Goal: Complete application form: Complete application form

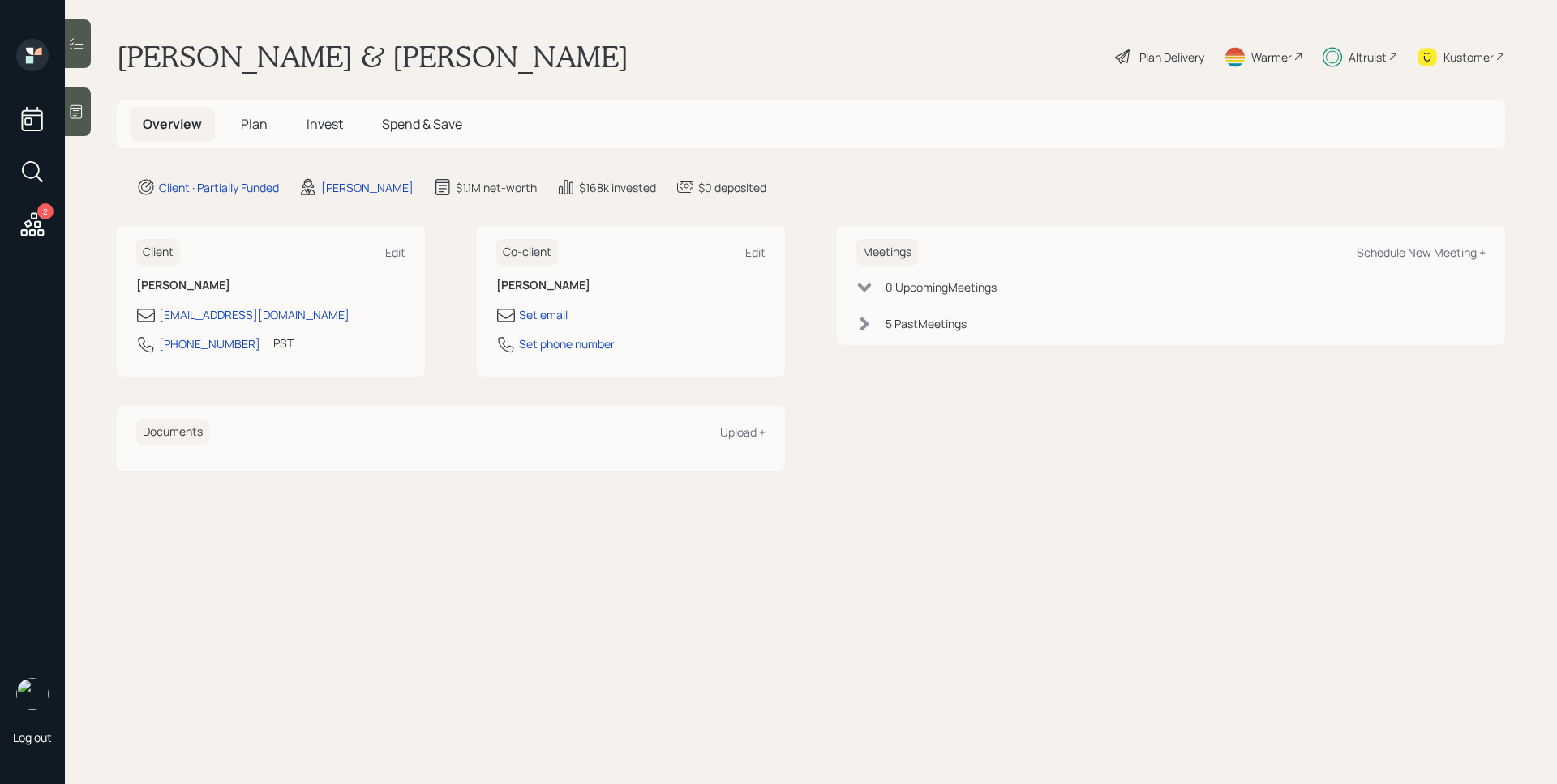
click at [257, 125] on span "Plan" at bounding box center [254, 124] width 27 height 17
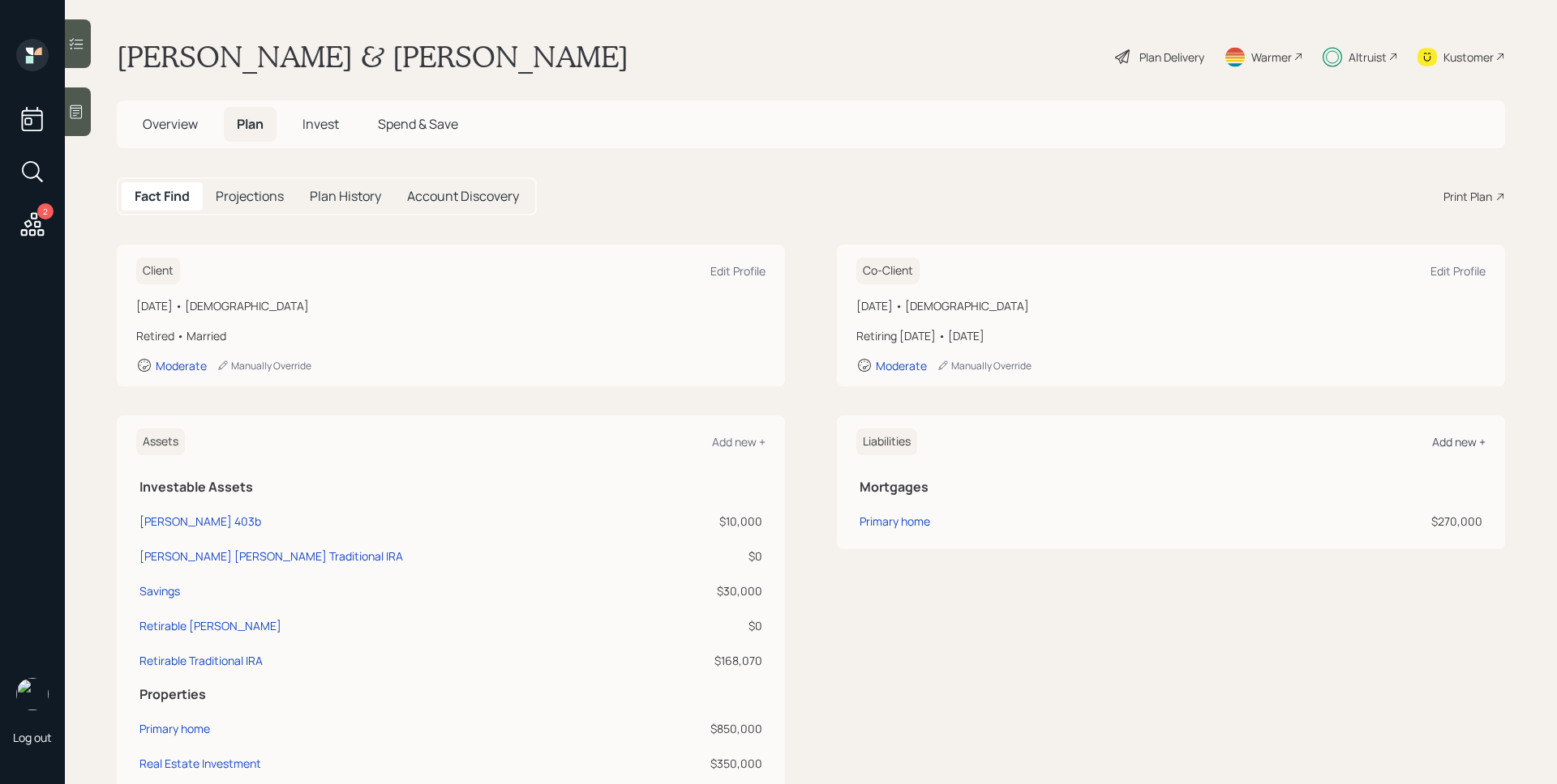
click at [1462, 437] on div "Add new +" at bounding box center [1458, 441] width 53 height 16
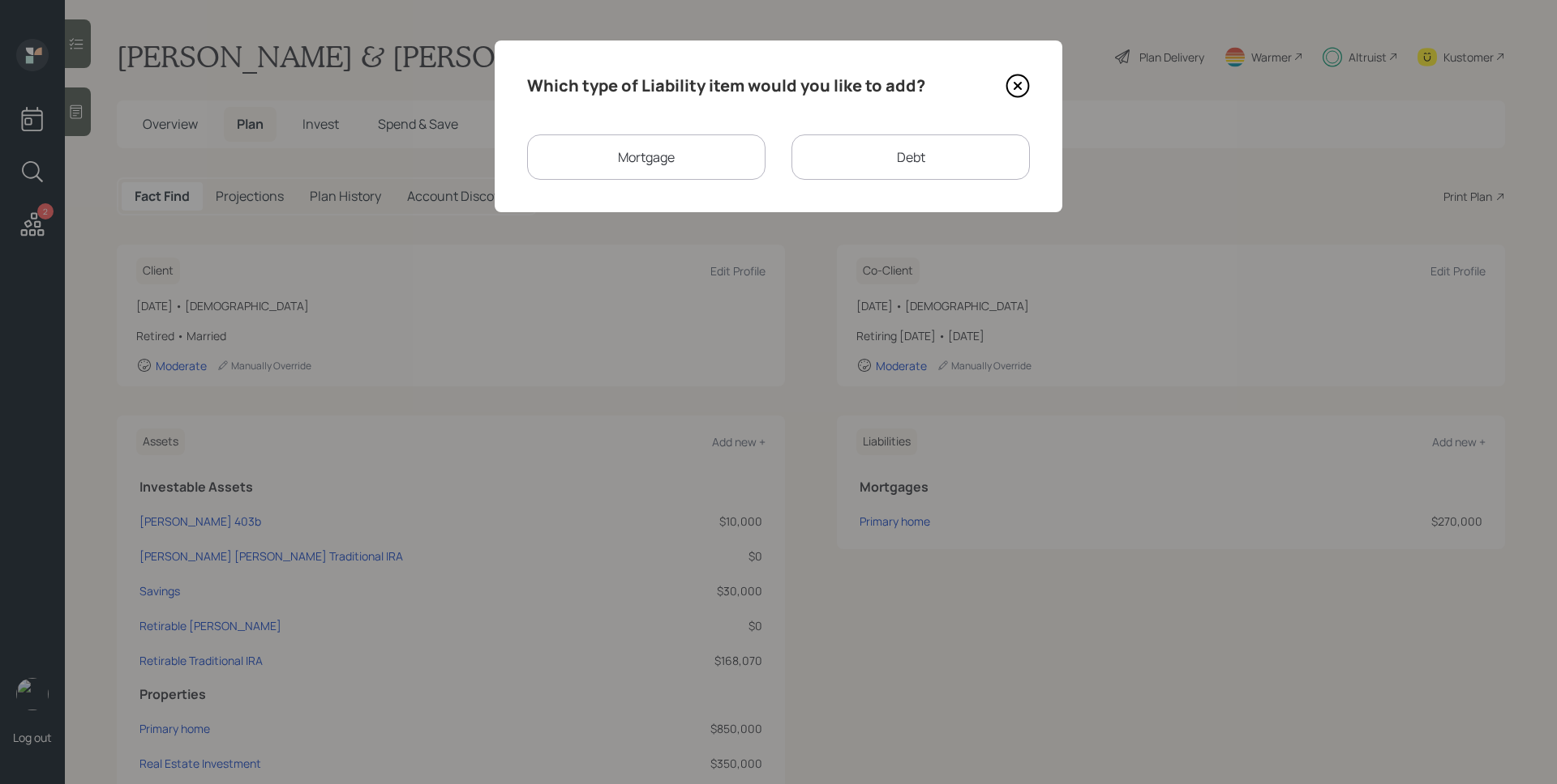
click at [882, 151] on div "Debt" at bounding box center [910, 158] width 238 height 46
select select "credit_card"
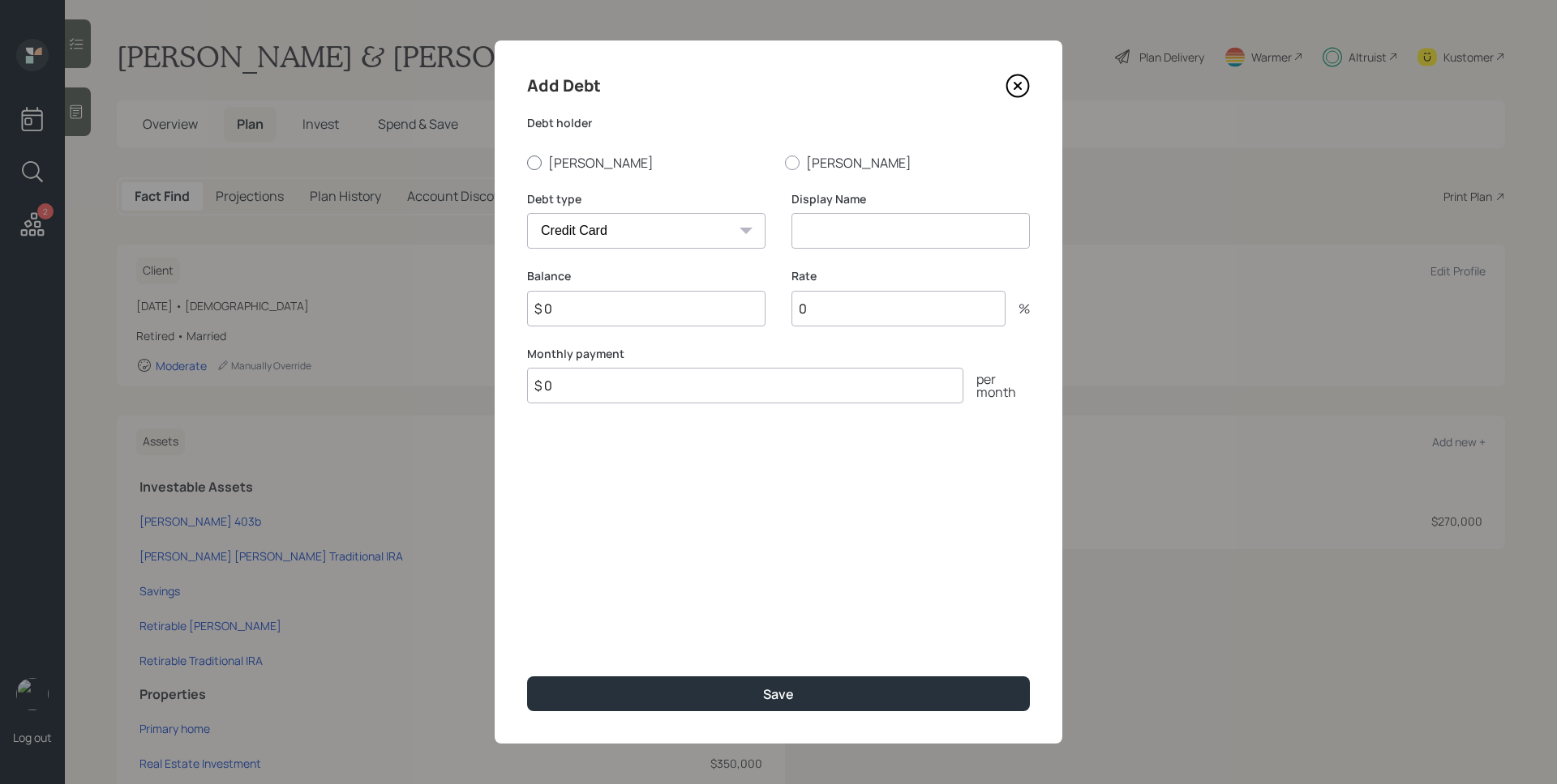
click at [554, 165] on label "[PERSON_NAME]" at bounding box center [649, 162] width 245 height 17
click at [527, 163] on input "[PERSON_NAME]" at bounding box center [526, 162] width 1 height 1
radio input "true"
click at [685, 239] on select "Car Credit Card Medical Student Other" at bounding box center [646, 231] width 238 height 36
select select "other"
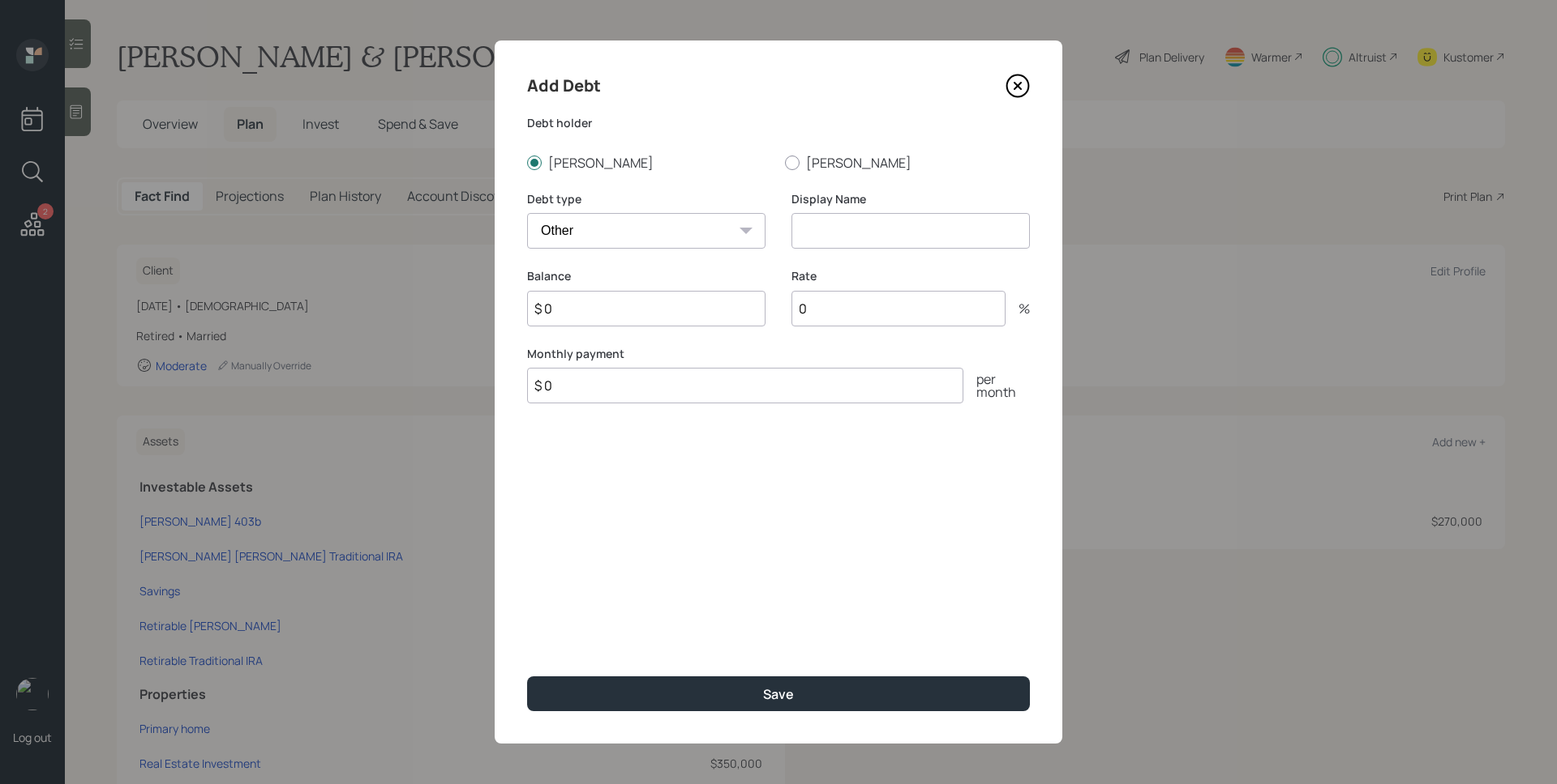
click at [527, 213] on select "Car Credit Card Medical Student Other" at bounding box center [646, 231] width 238 height 36
click at [894, 233] on input at bounding box center [910, 231] width 238 height 36
type input "HELOC"
click at [1014, 71] on div "Add Debt Debt holder [PERSON_NAME] Debt type Car Credit Card Medical Student Ot…" at bounding box center [778, 392] width 567 height 703
click at [1022, 81] on icon at bounding box center [1017, 86] width 25 height 25
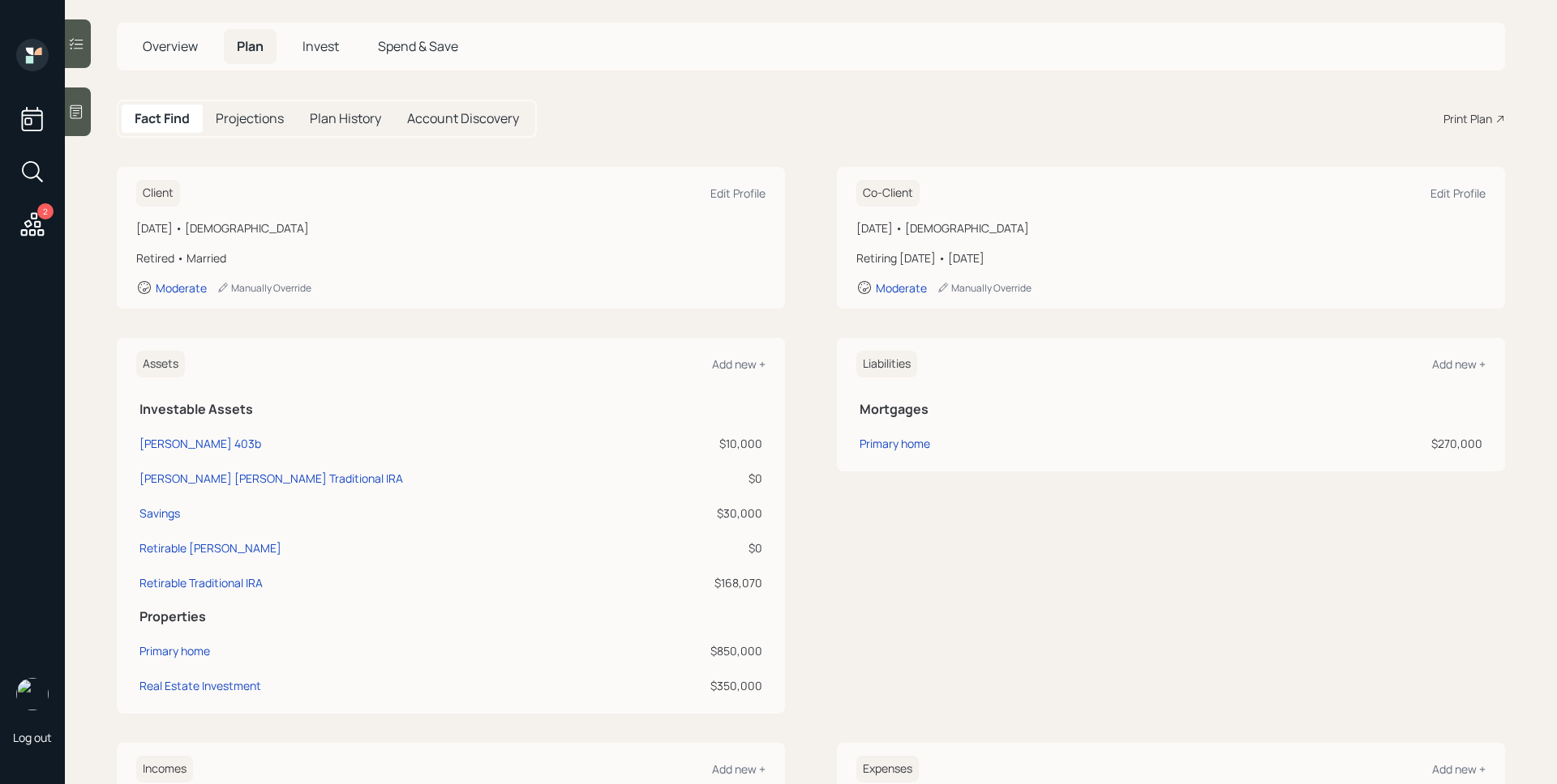
scroll to position [9, 0]
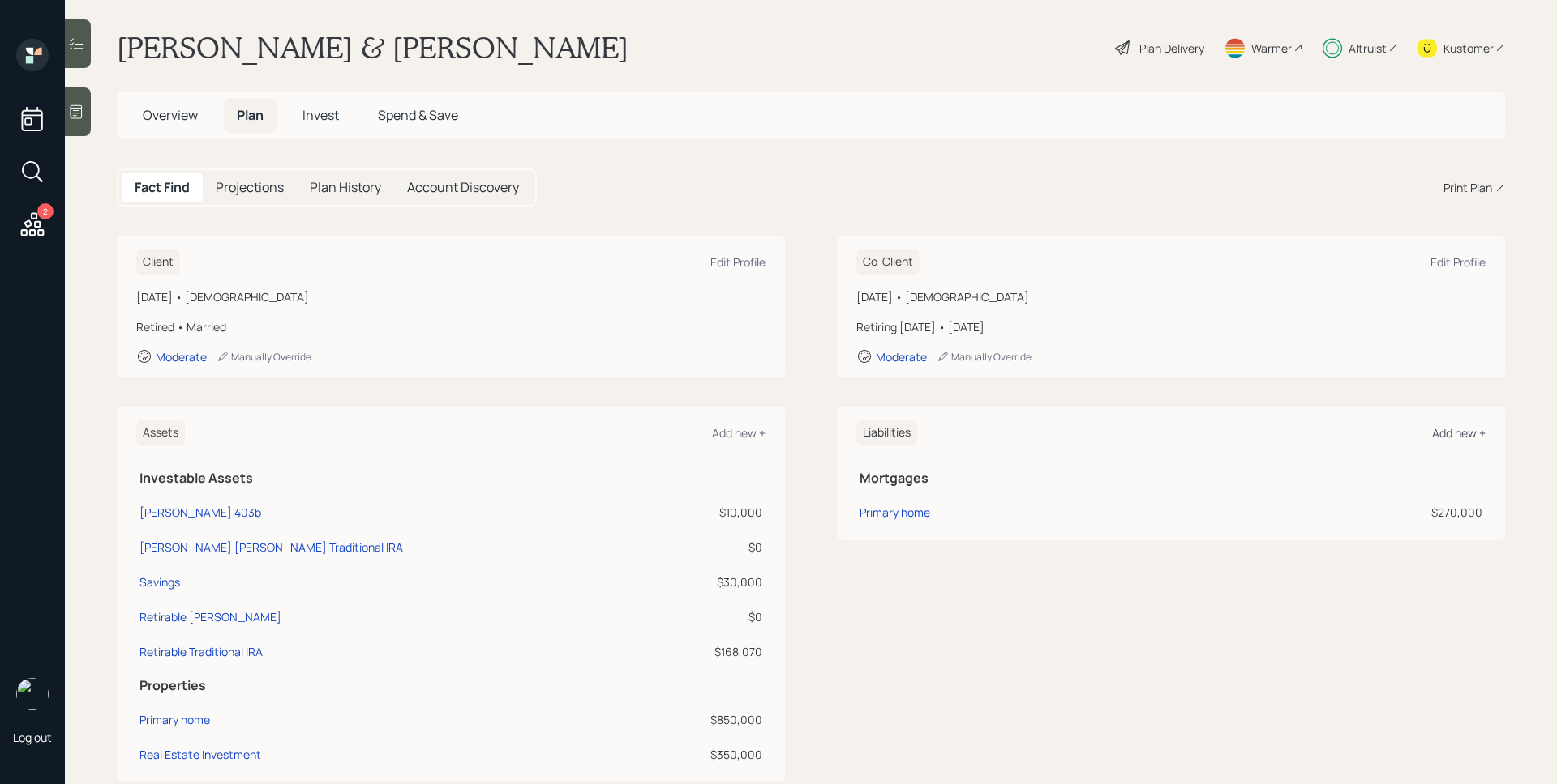
click at [1450, 432] on div "Add new +" at bounding box center [1458, 432] width 53 height 16
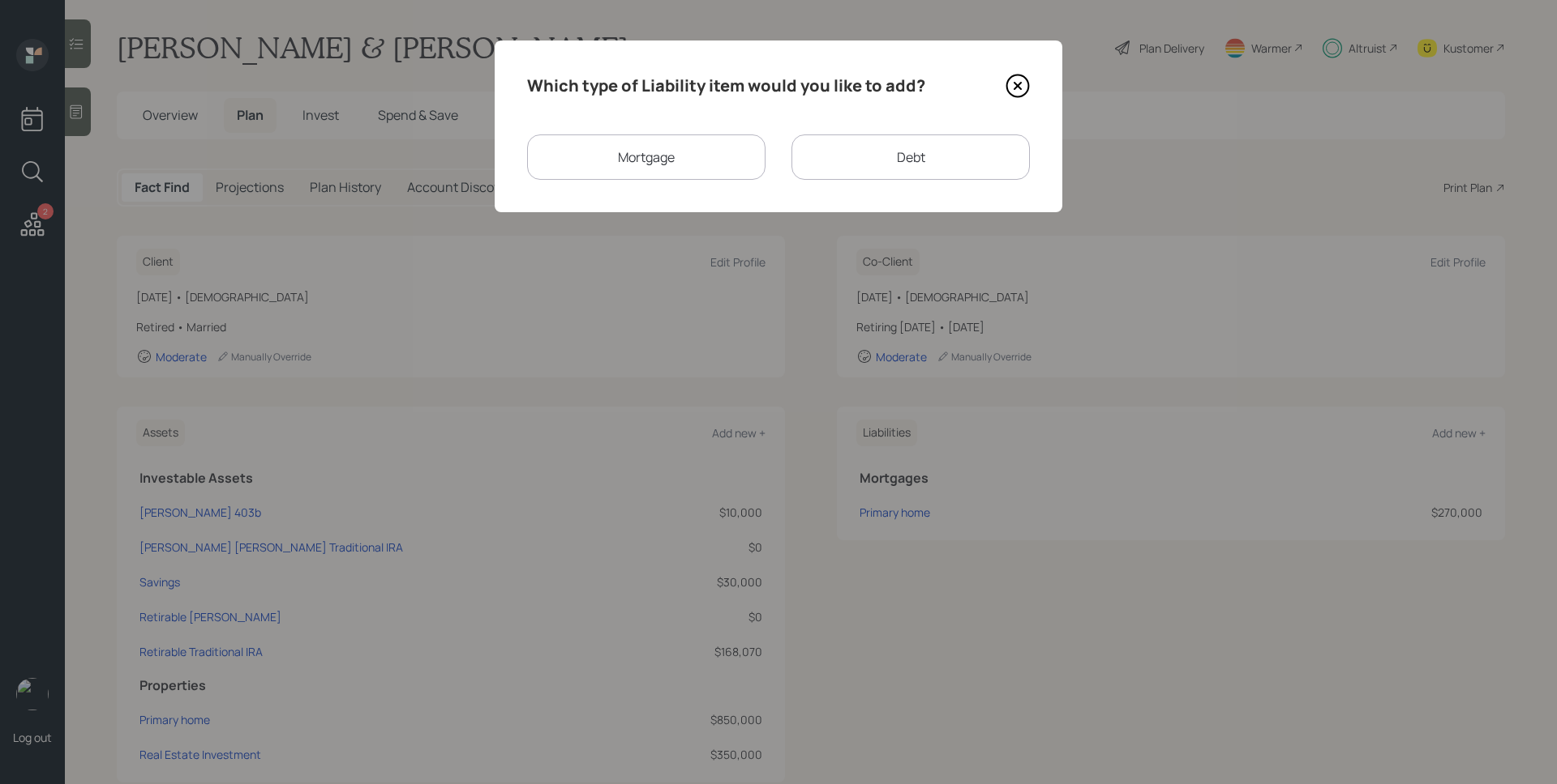
click at [864, 156] on div "Debt" at bounding box center [910, 158] width 238 height 46
select select "credit_card"
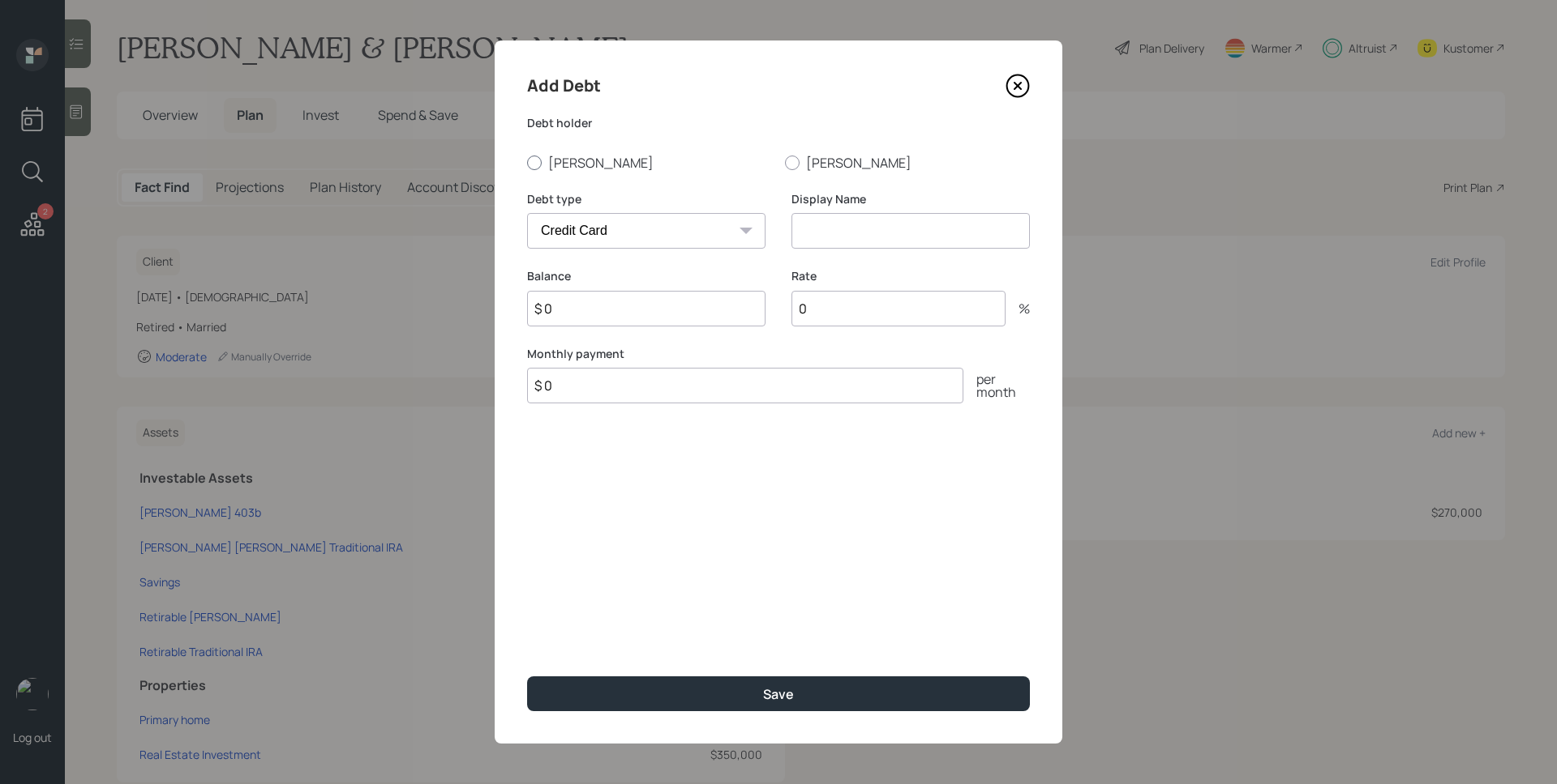
click at [537, 162] on div at bounding box center [534, 163] width 15 height 15
click at [527, 162] on input "[PERSON_NAME]" at bounding box center [526, 162] width 1 height 1
radio input "true"
click at [679, 222] on select "Car Credit Card Medical Student Other" at bounding box center [646, 231] width 238 height 36
select select "other"
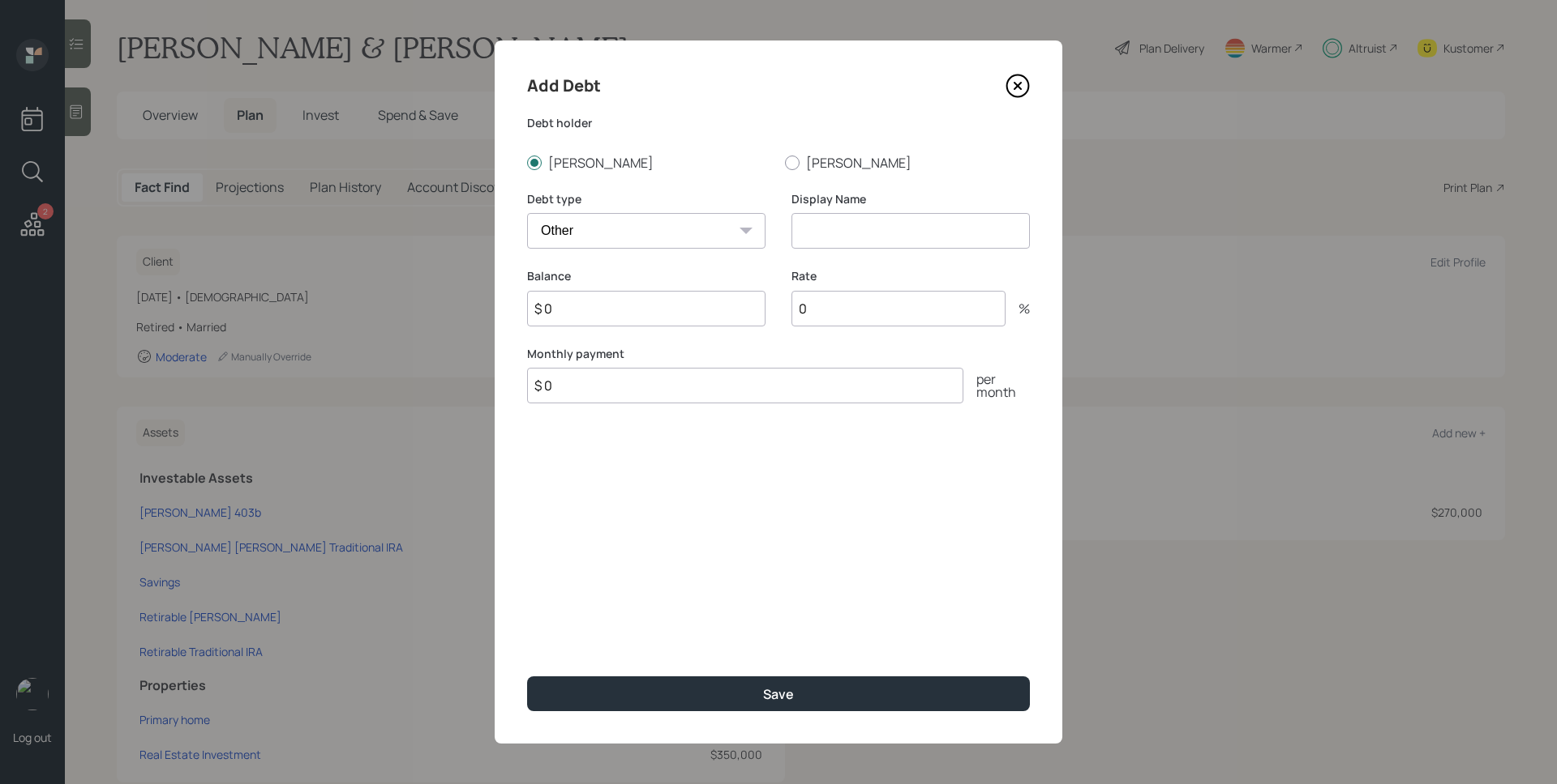
click at [527, 213] on select "Car Credit Card Medical Student Other" at bounding box center [646, 231] width 238 height 36
click at [858, 231] on input at bounding box center [910, 231] width 238 height 36
type input "HELOC"
click at [598, 307] on input "$ 0" at bounding box center [646, 309] width 238 height 36
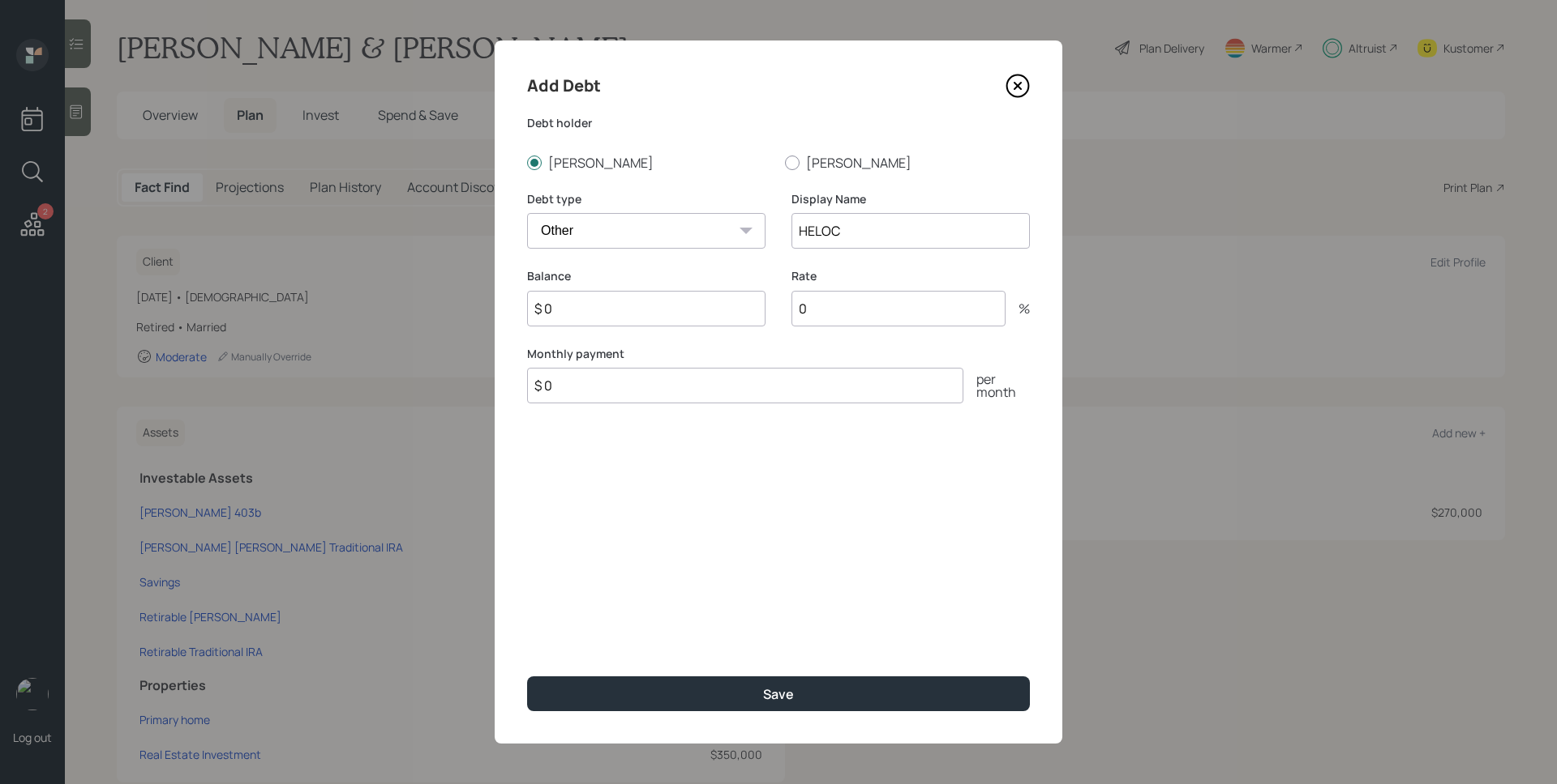
click at [598, 307] on input "$ 0" at bounding box center [646, 309] width 238 height 36
type input "$ 200,000"
click at [1018, 86] on icon at bounding box center [1017, 85] width 6 height 6
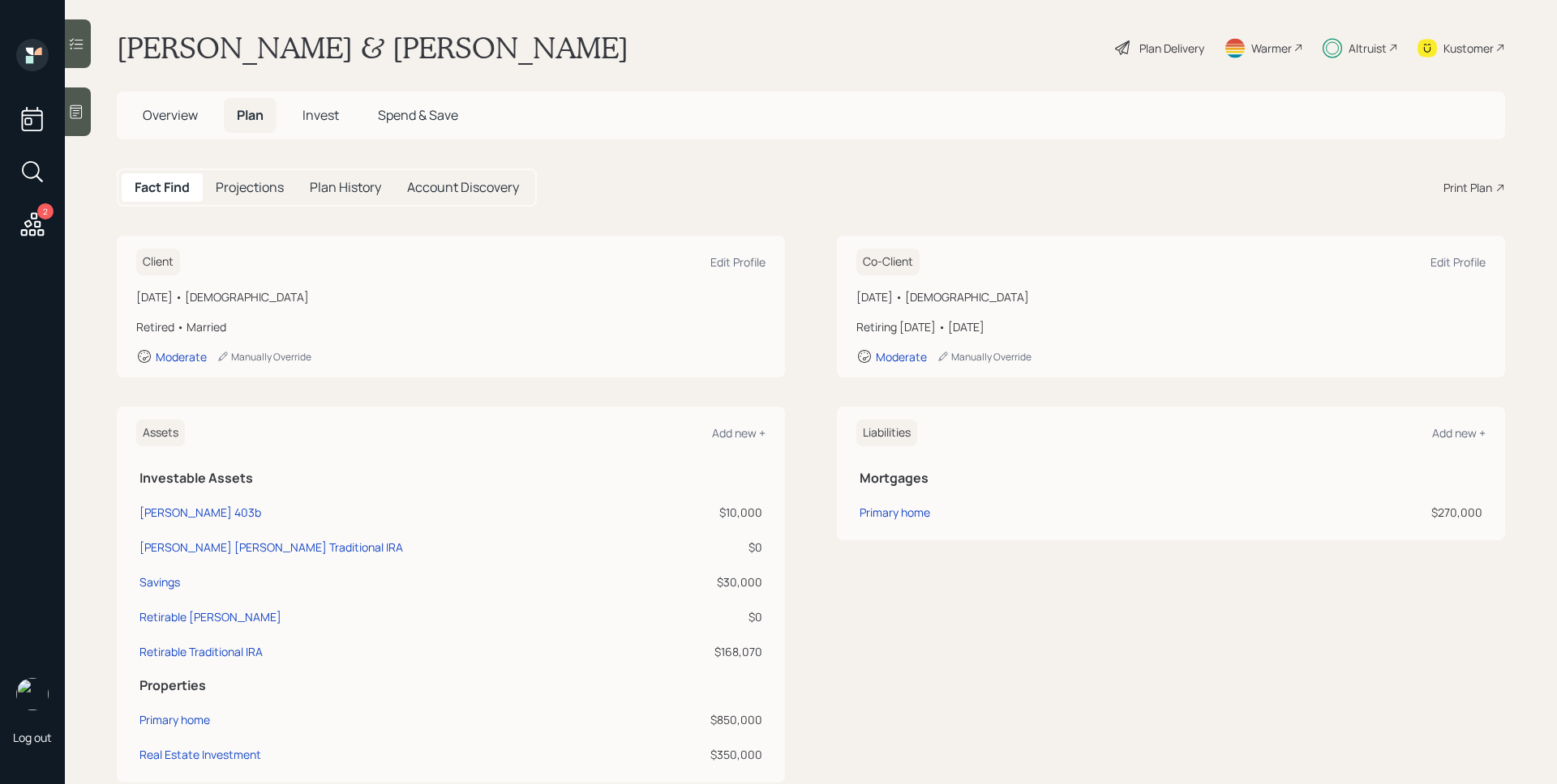
click at [1157, 45] on div "Plan Delivery" at bounding box center [1171, 48] width 65 height 17
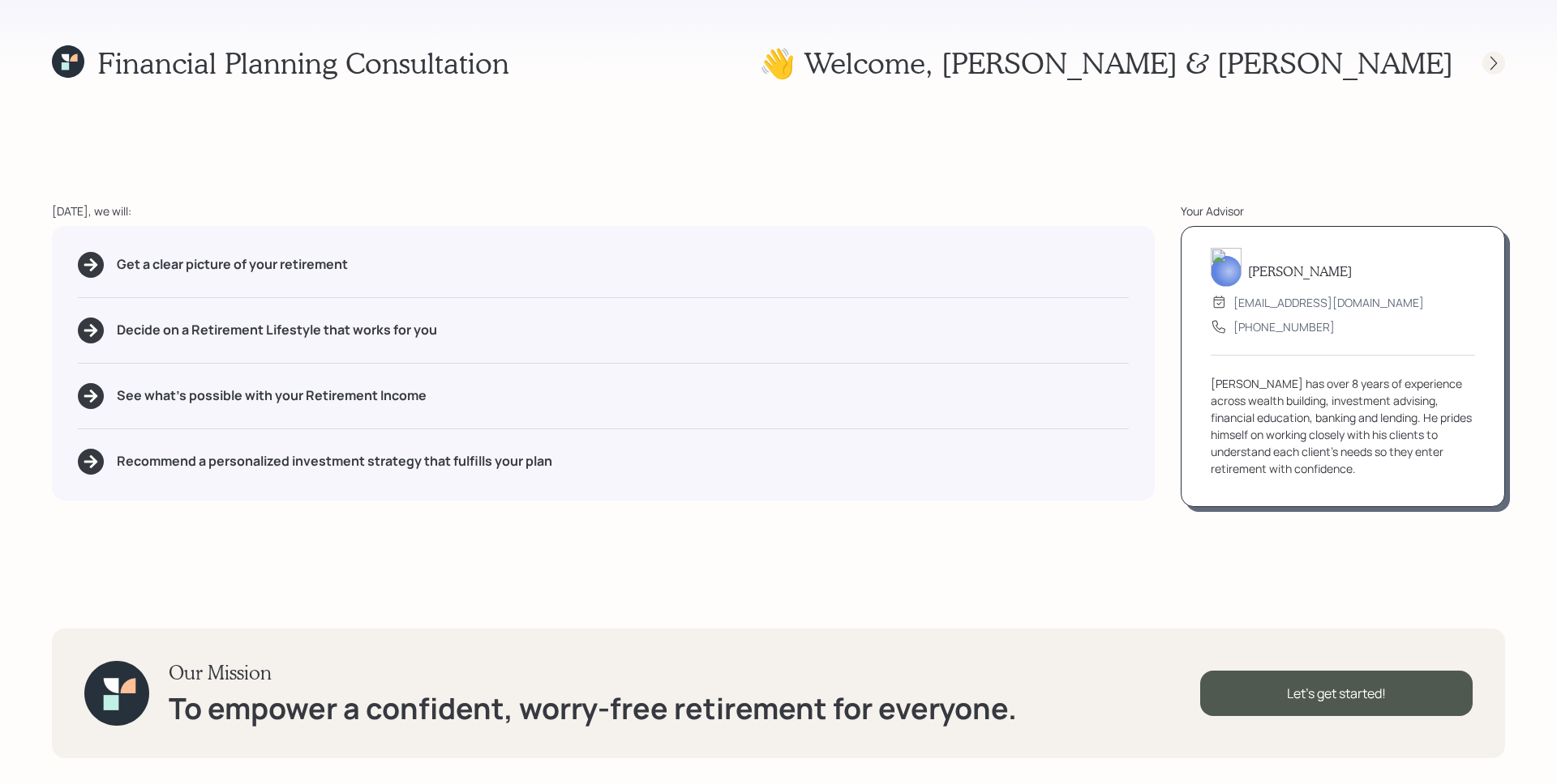
click at [1496, 68] on icon at bounding box center [1494, 63] width 16 height 16
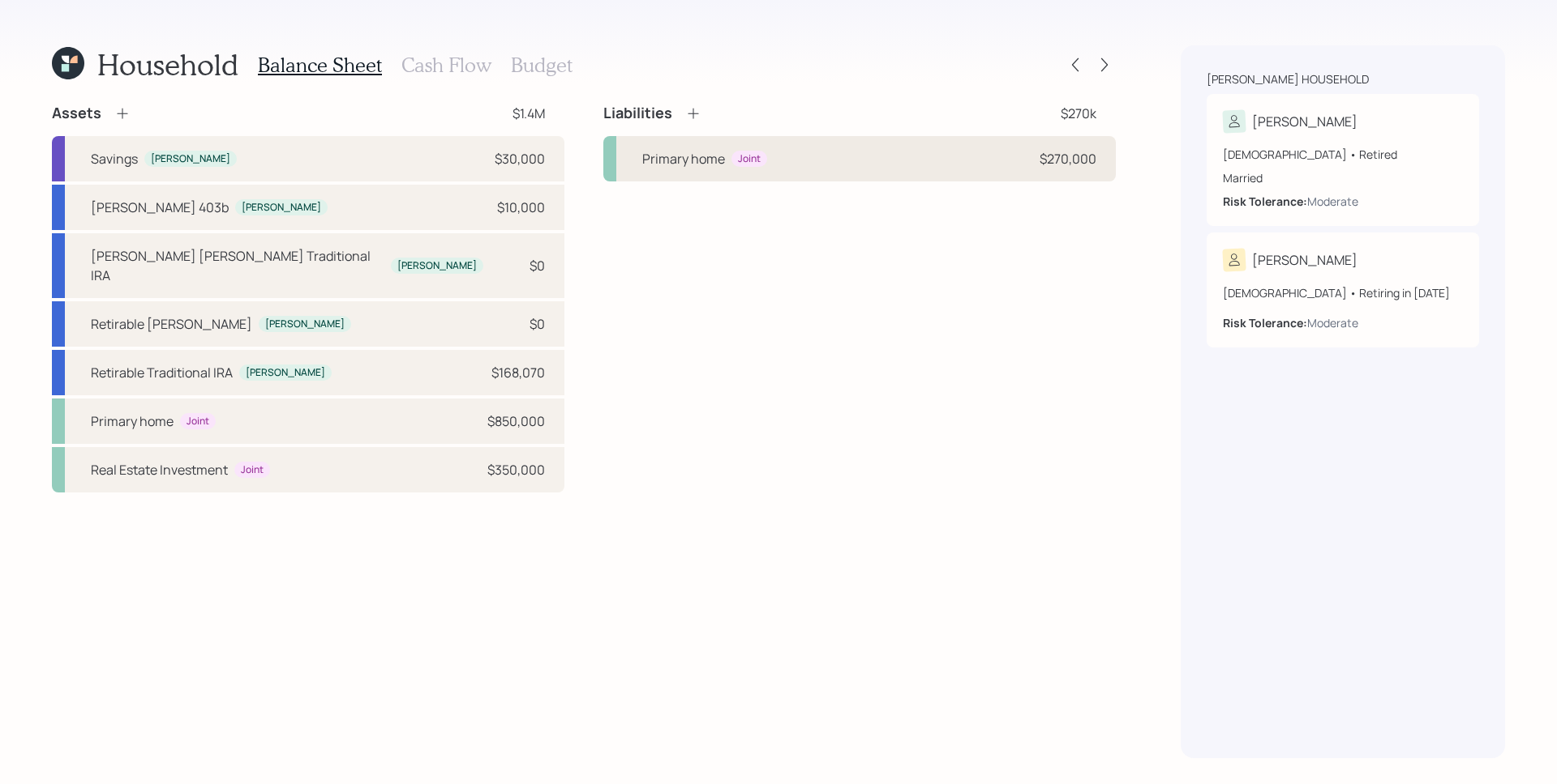
click at [896, 168] on div "Primary home Joint $270,000" at bounding box center [859, 159] width 512 height 46
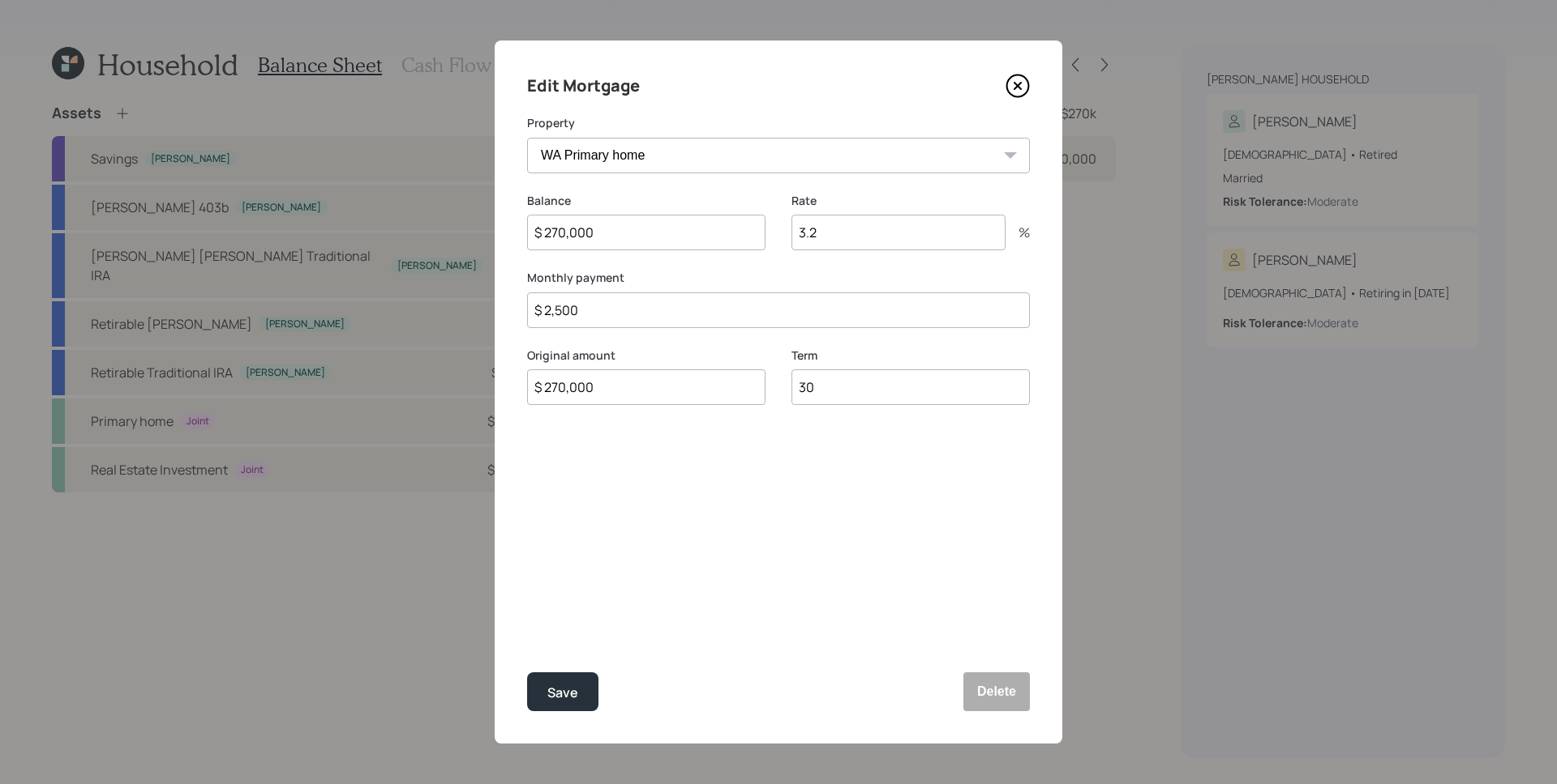
click at [1023, 83] on icon at bounding box center [1017, 86] width 25 height 25
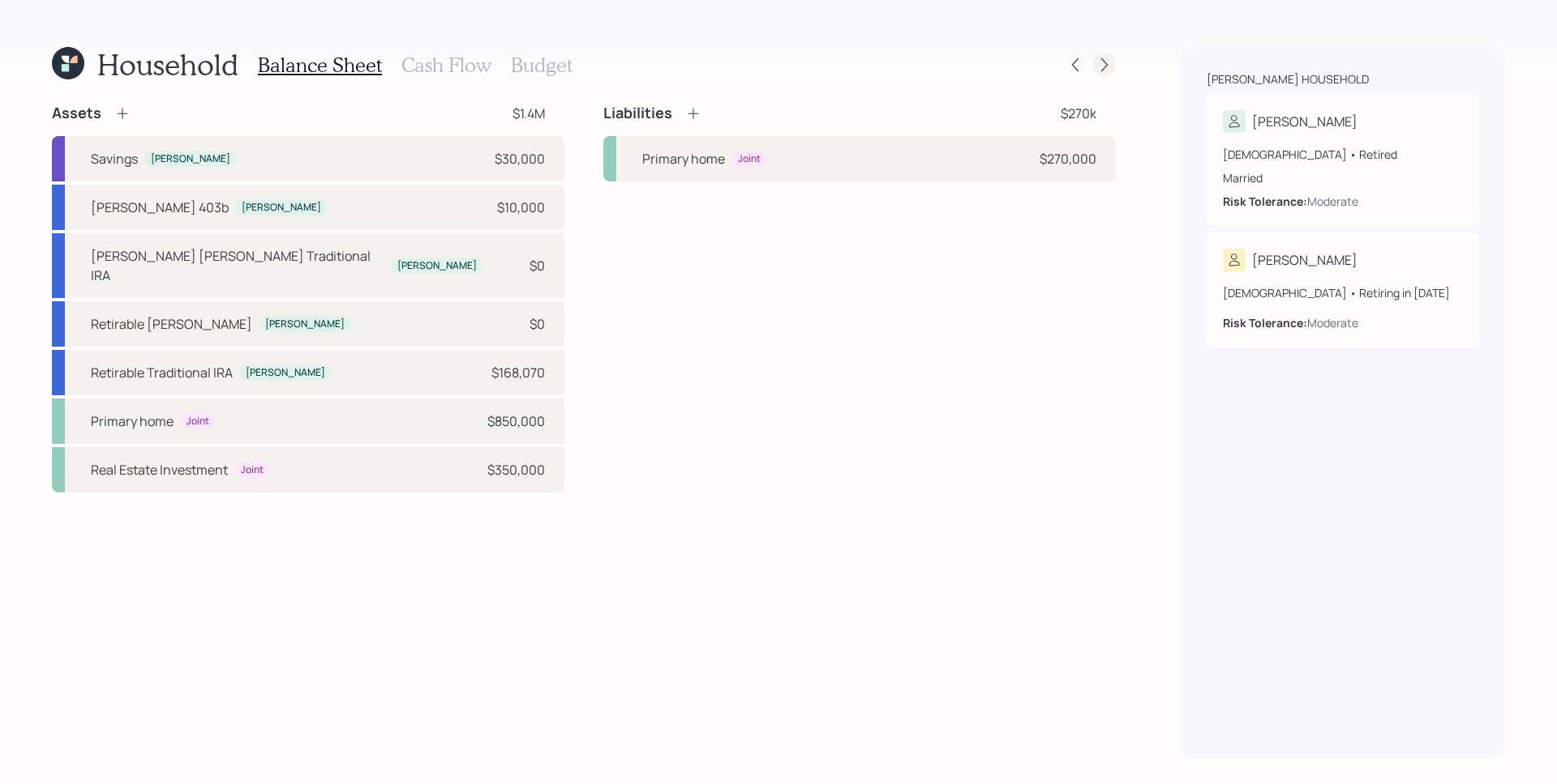
click at [1105, 71] on icon at bounding box center [1104, 65] width 16 height 16
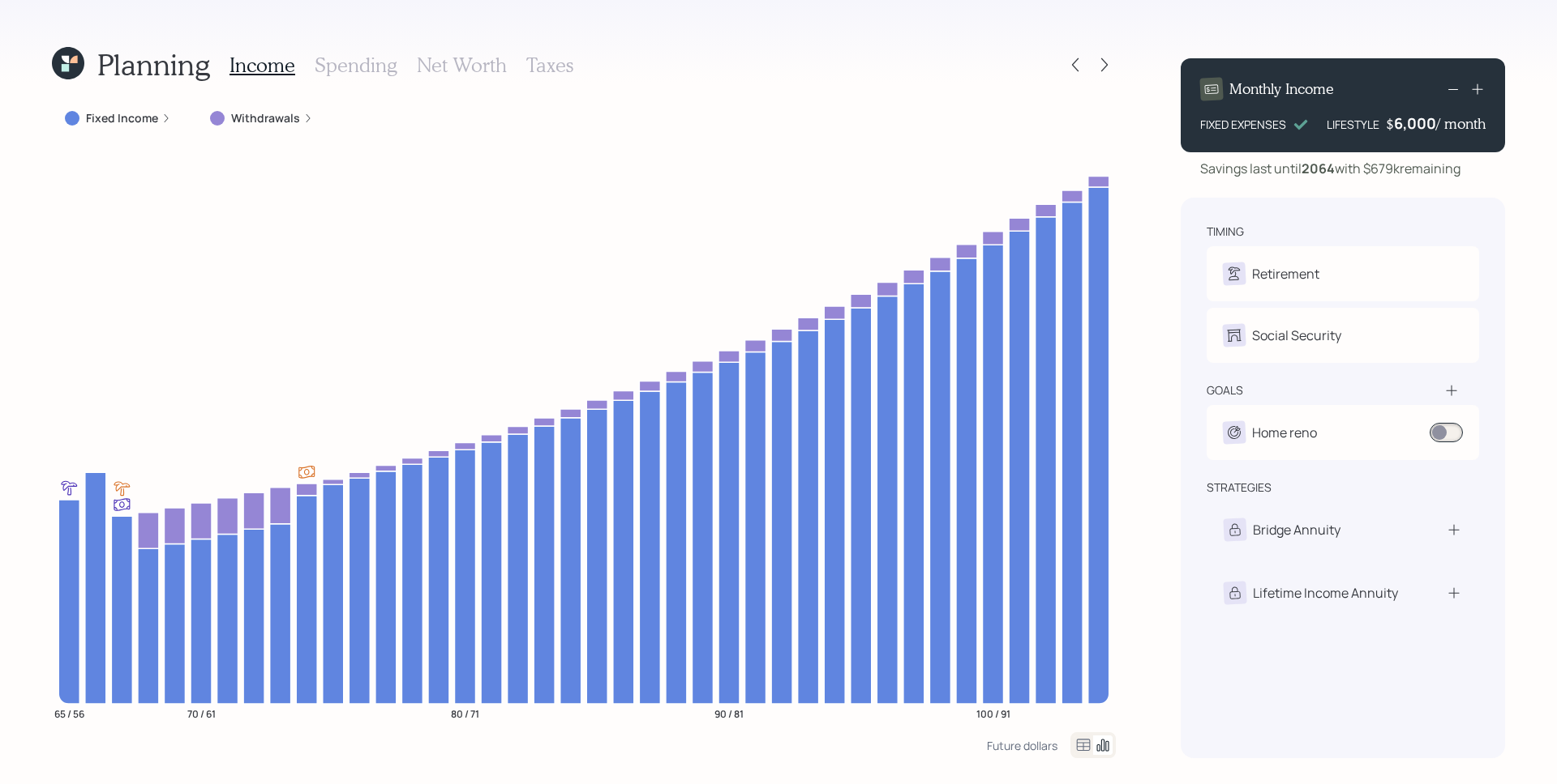
click at [163, 123] on div "Fixed Income" at bounding box center [118, 118] width 106 height 16
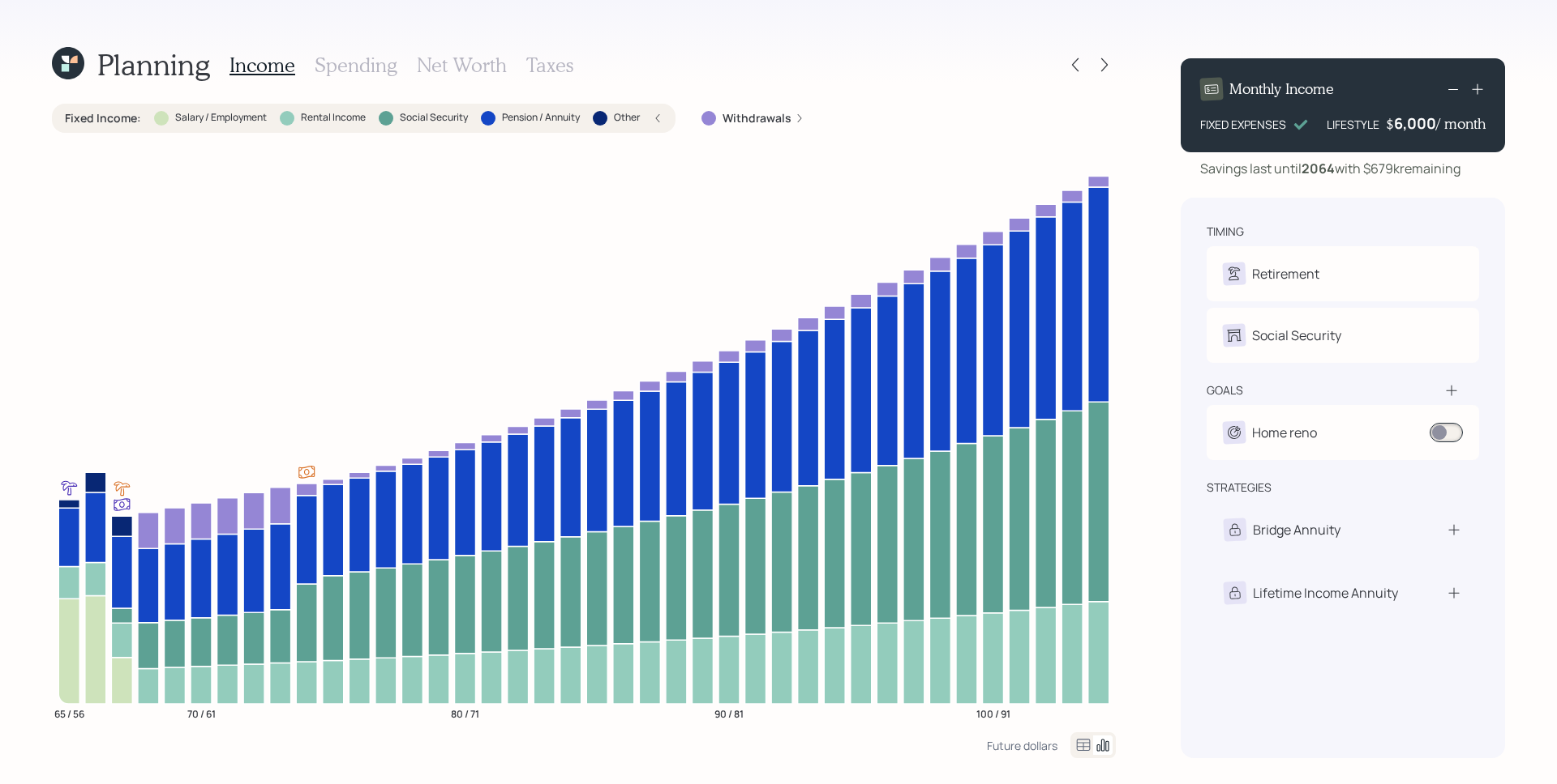
click at [340, 62] on h3 "Spending" at bounding box center [356, 65] width 82 height 24
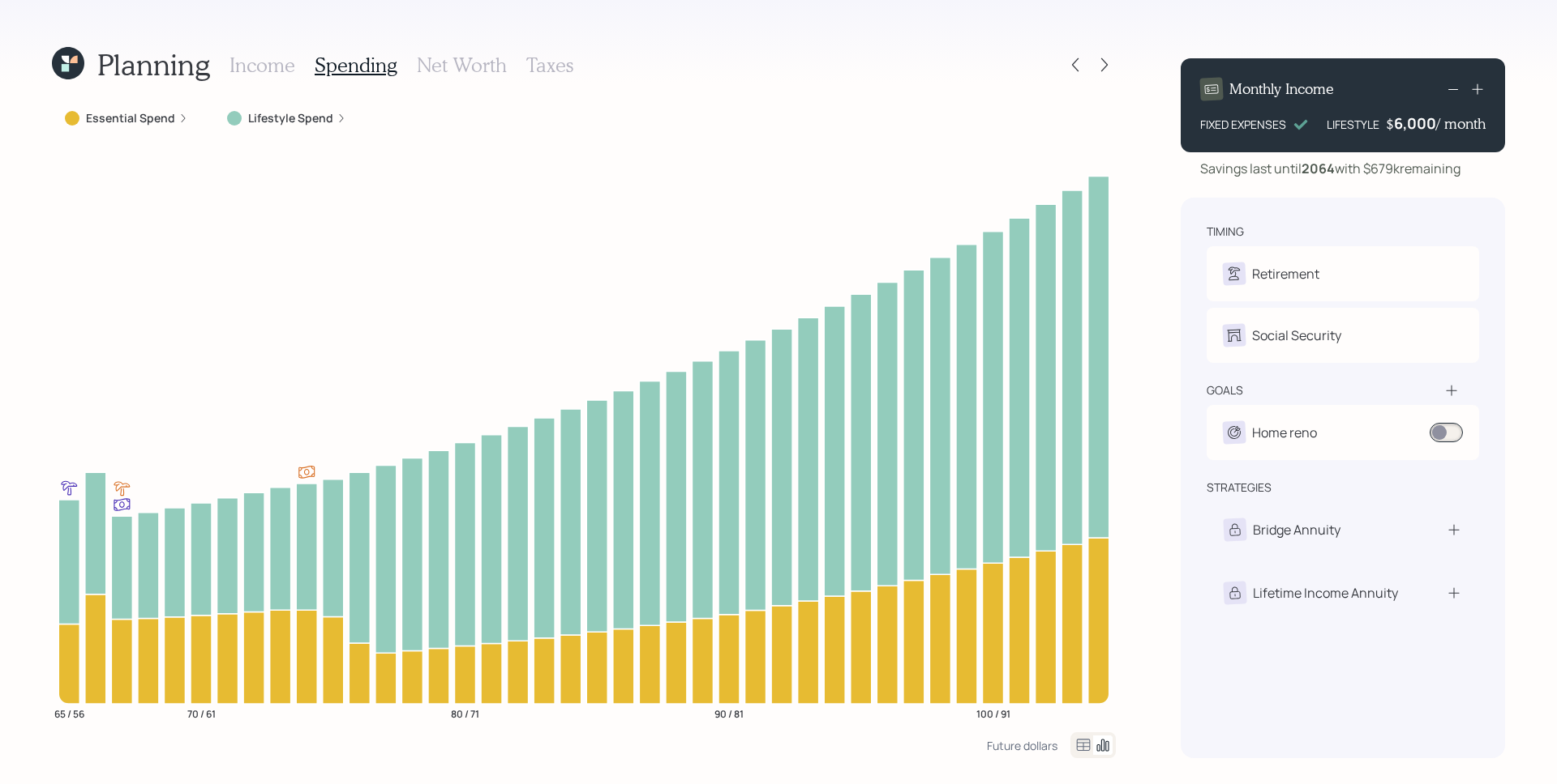
click at [299, 128] on div "Lifestyle Spend" at bounding box center [287, 118] width 145 height 29
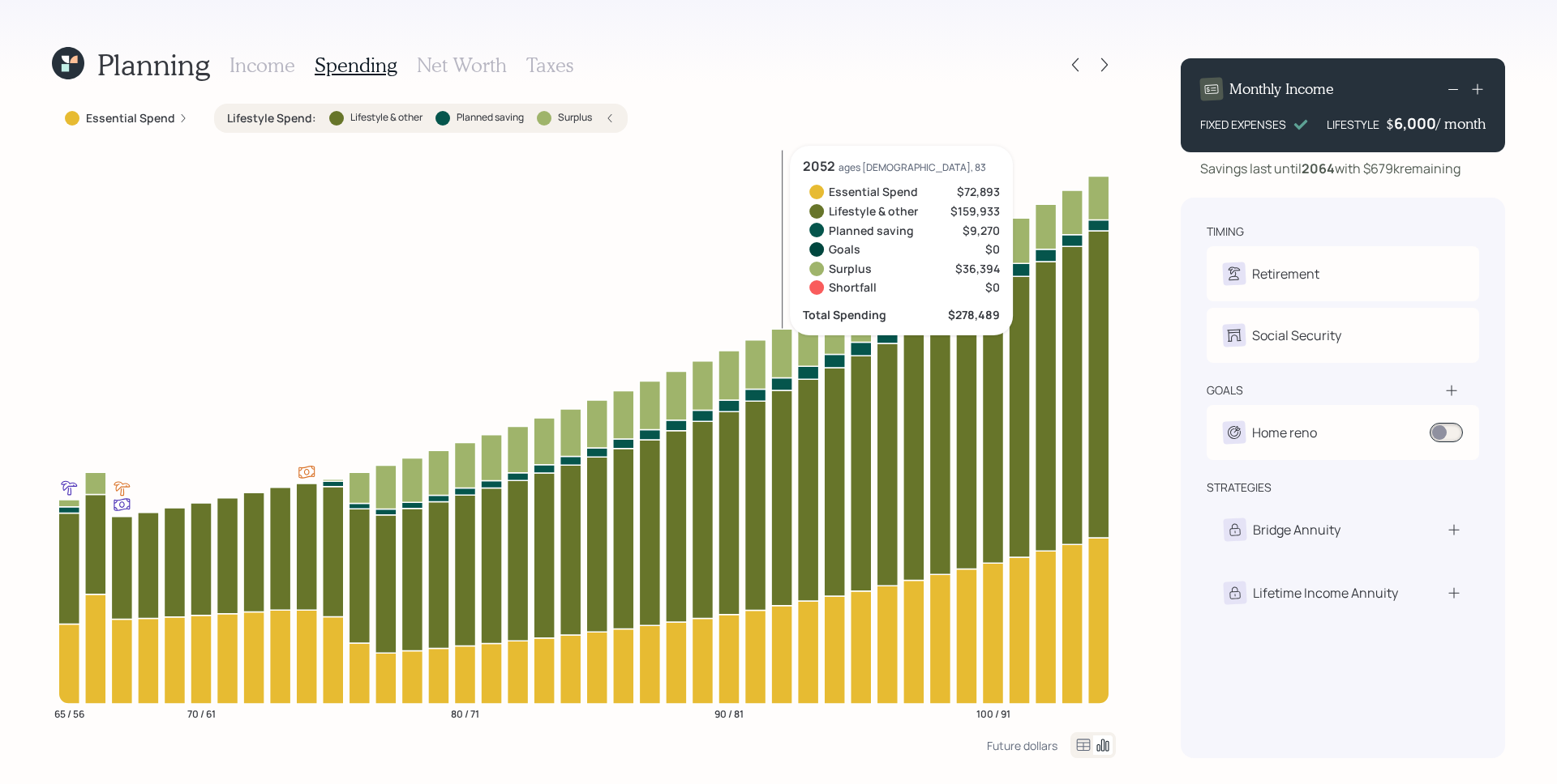
click at [777, 199] on icon "65 / 56 70 / 61 80 / 71 90 / 81 100 / 91" at bounding box center [584, 439] width 1064 height 587
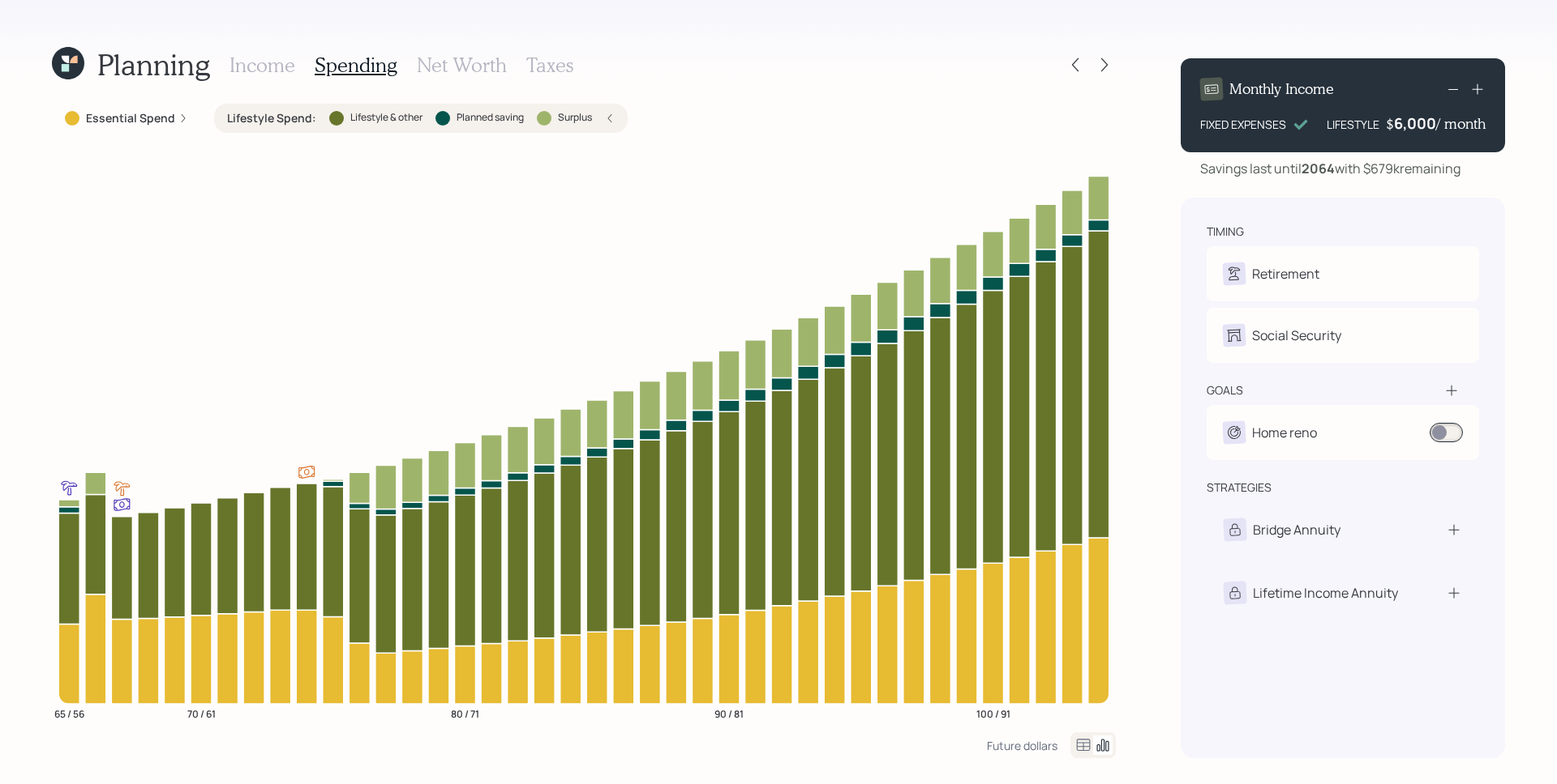
click at [71, 61] on icon at bounding box center [73, 60] width 7 height 7
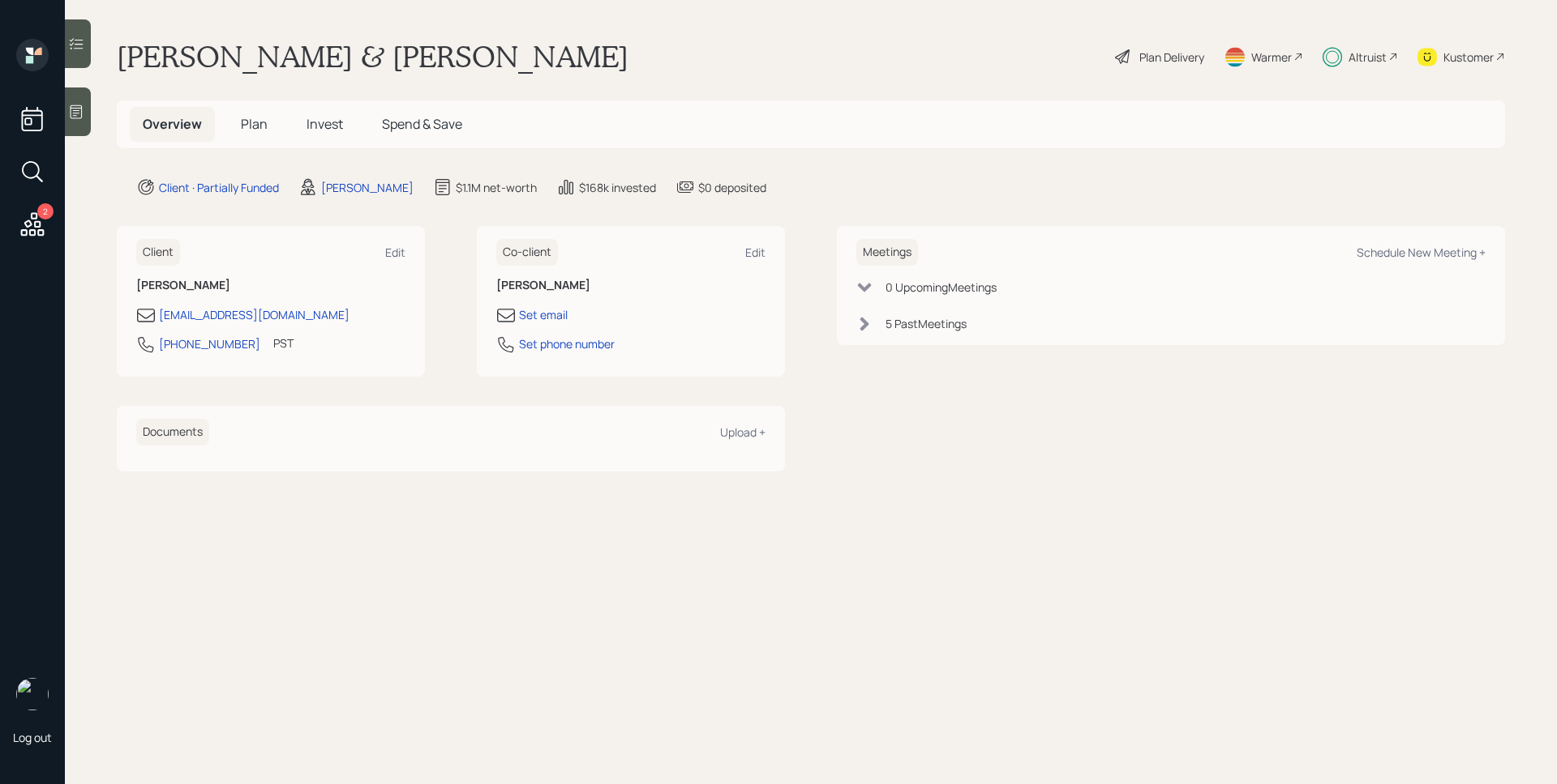
click at [248, 133] on h5 "Plan" at bounding box center [255, 125] width 53 height 35
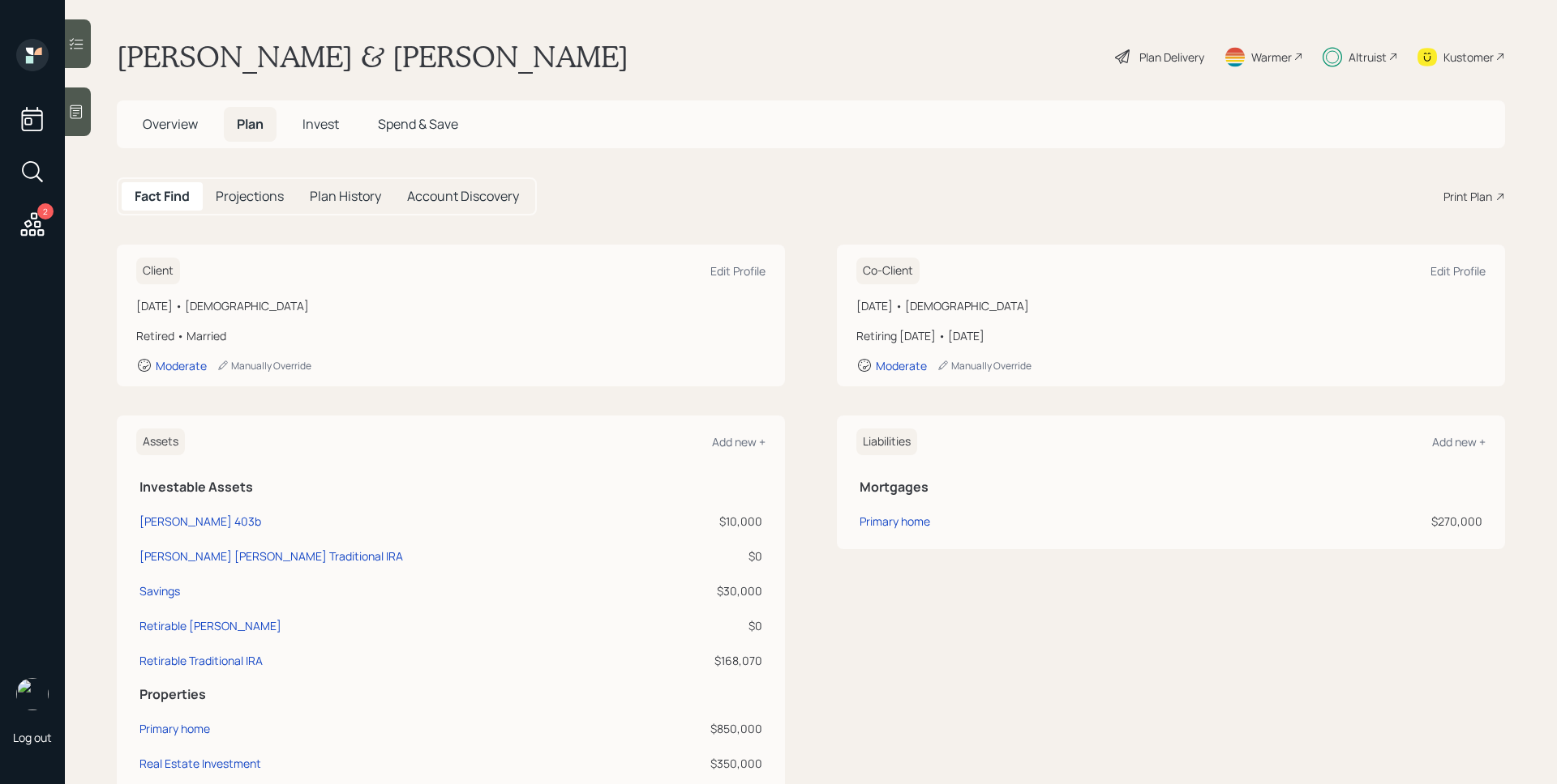
click at [1139, 61] on div "Plan Delivery" at bounding box center [1171, 57] width 65 height 17
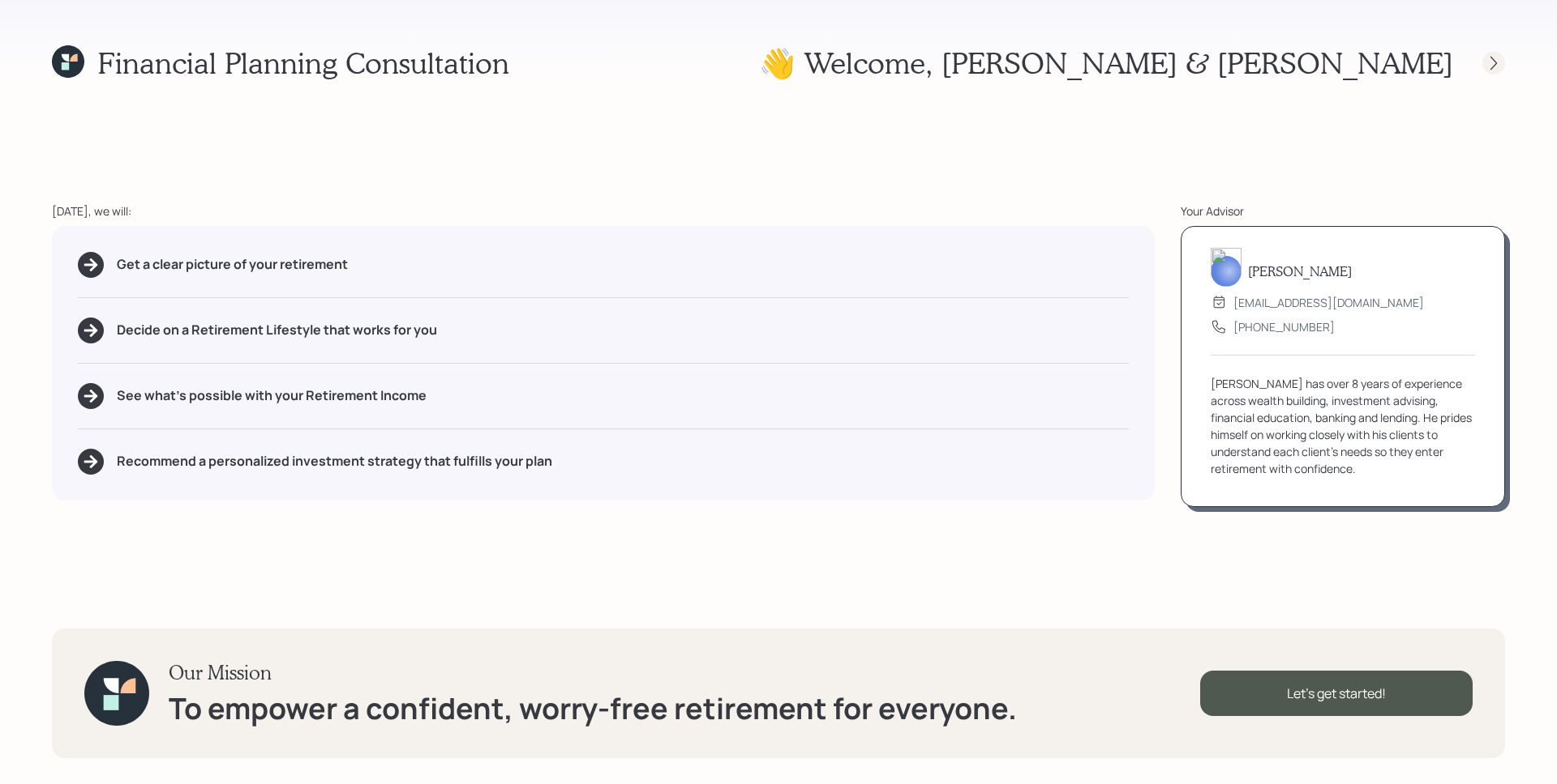
click at [1495, 67] on icon at bounding box center [1494, 63] width 16 height 16
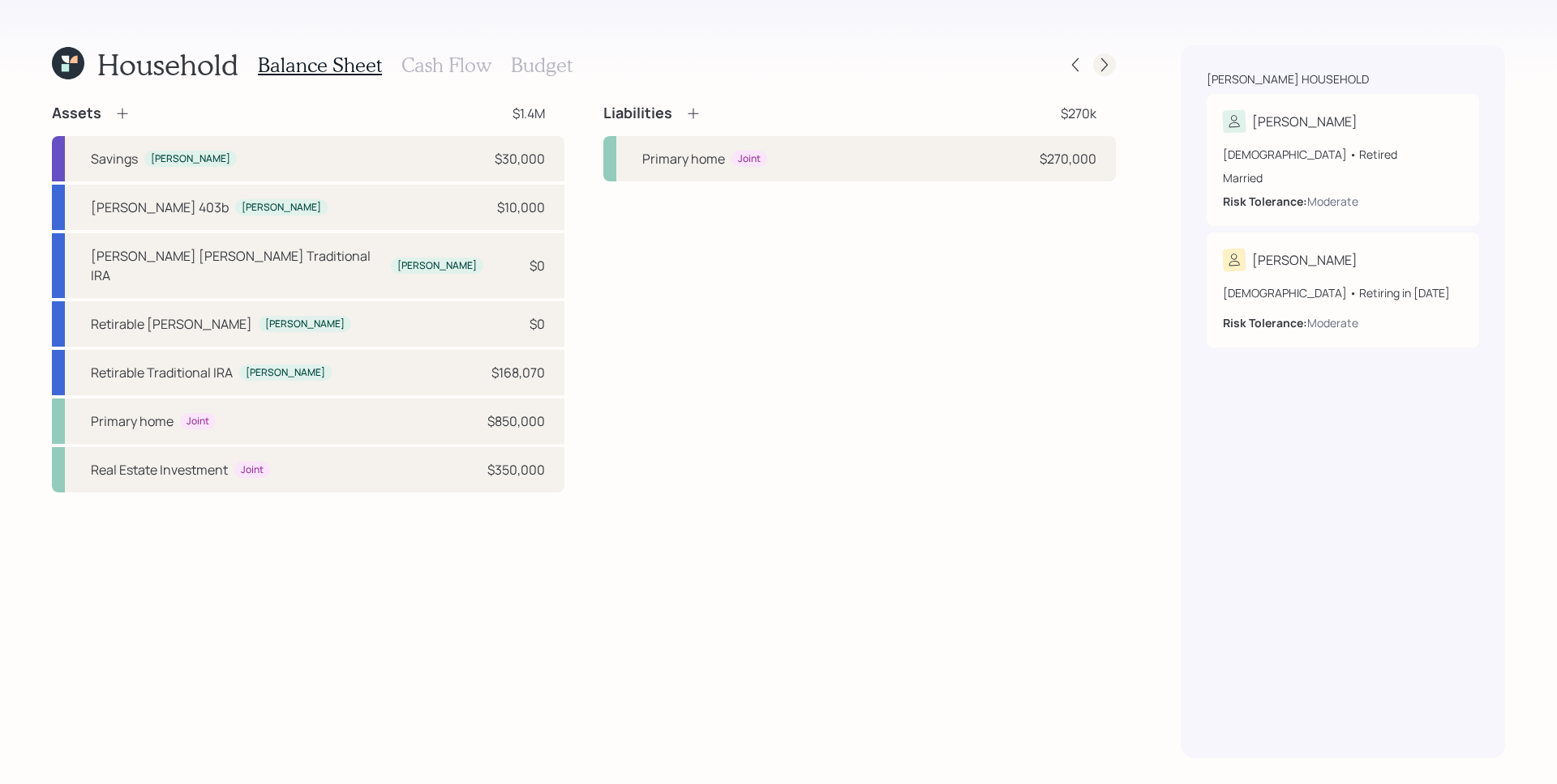
click at [1108, 70] on icon at bounding box center [1104, 65] width 16 height 16
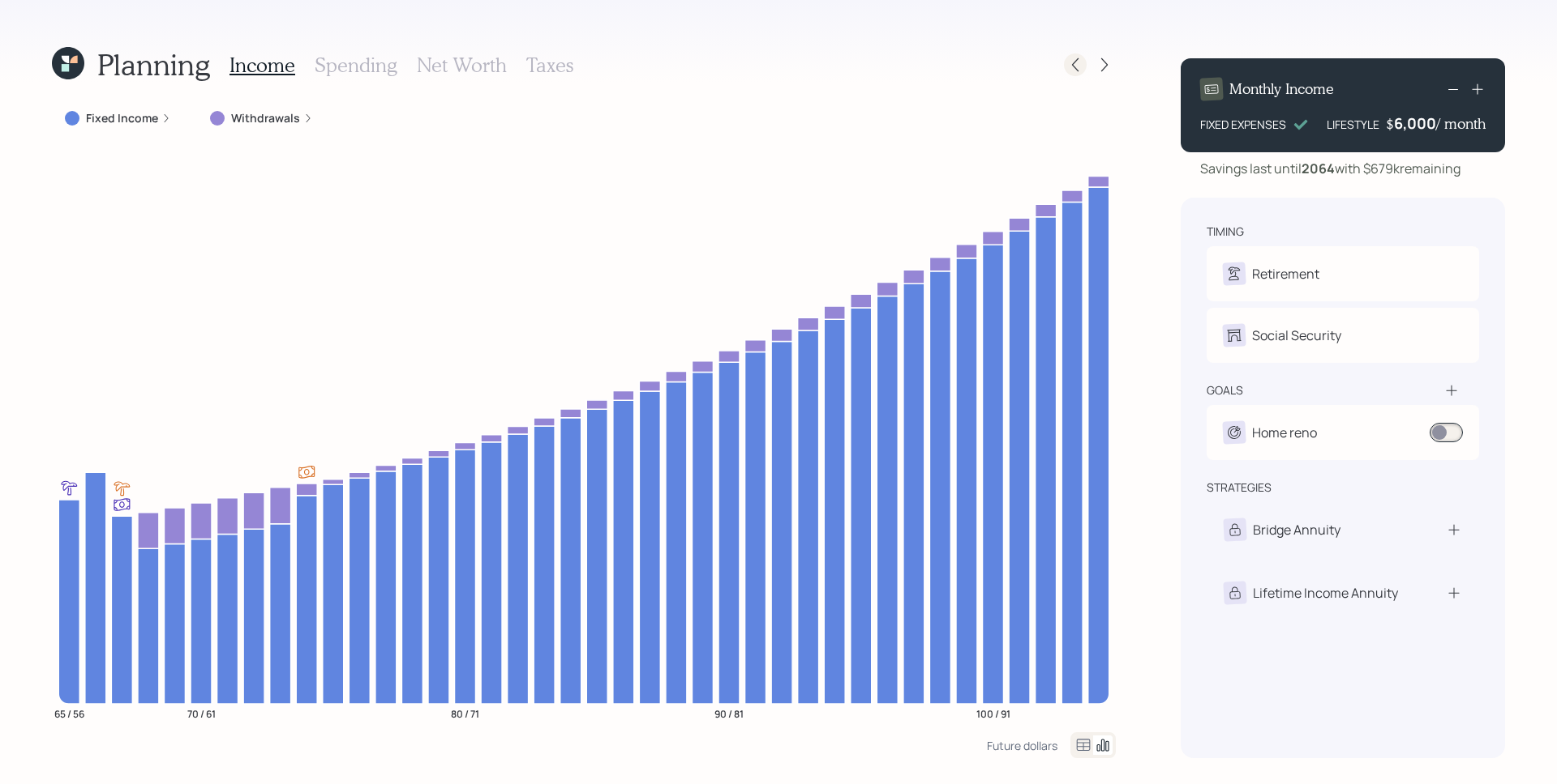
click at [1068, 66] on icon at bounding box center [1075, 65] width 16 height 16
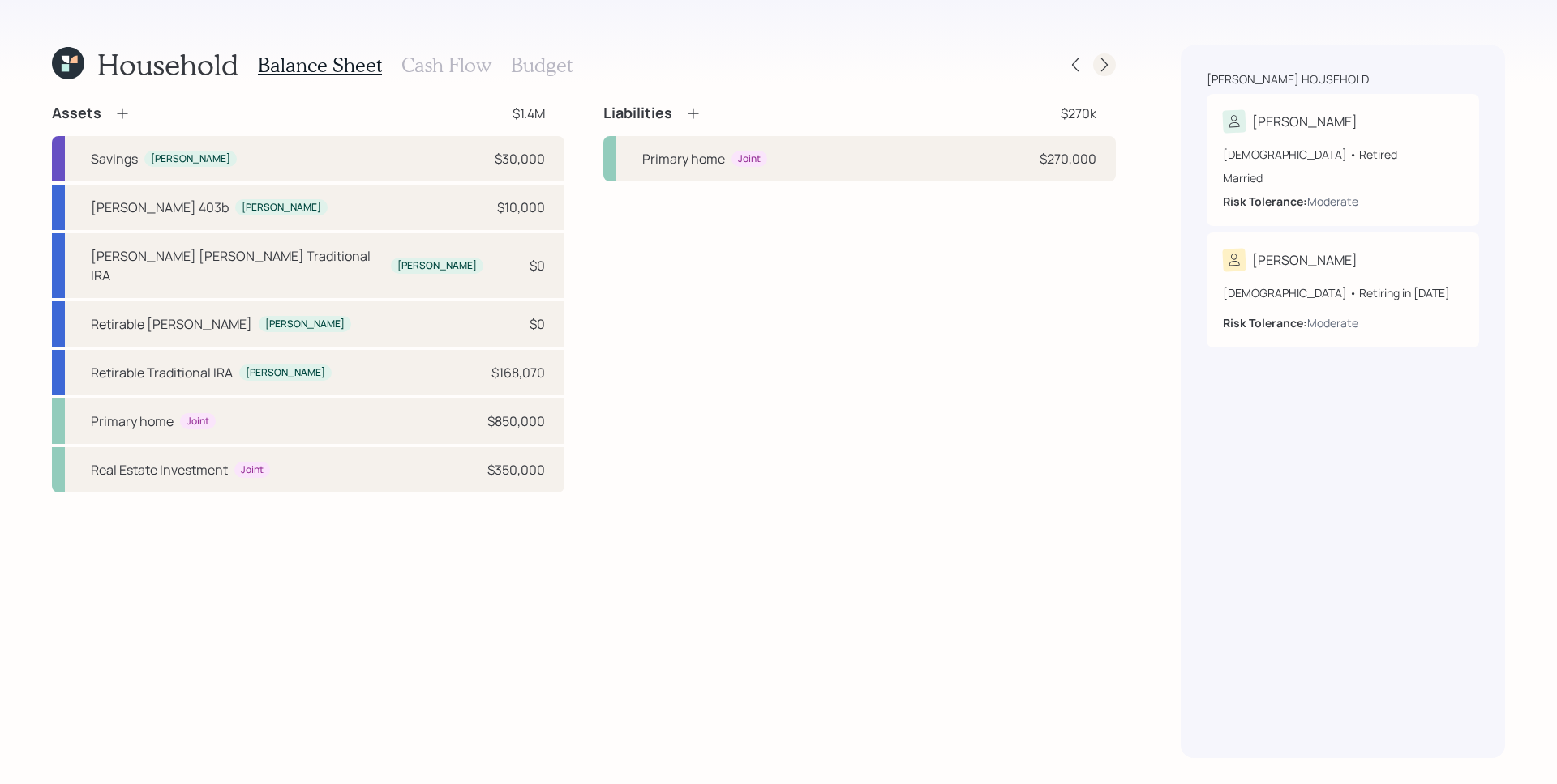
click at [1102, 64] on icon at bounding box center [1104, 65] width 16 height 16
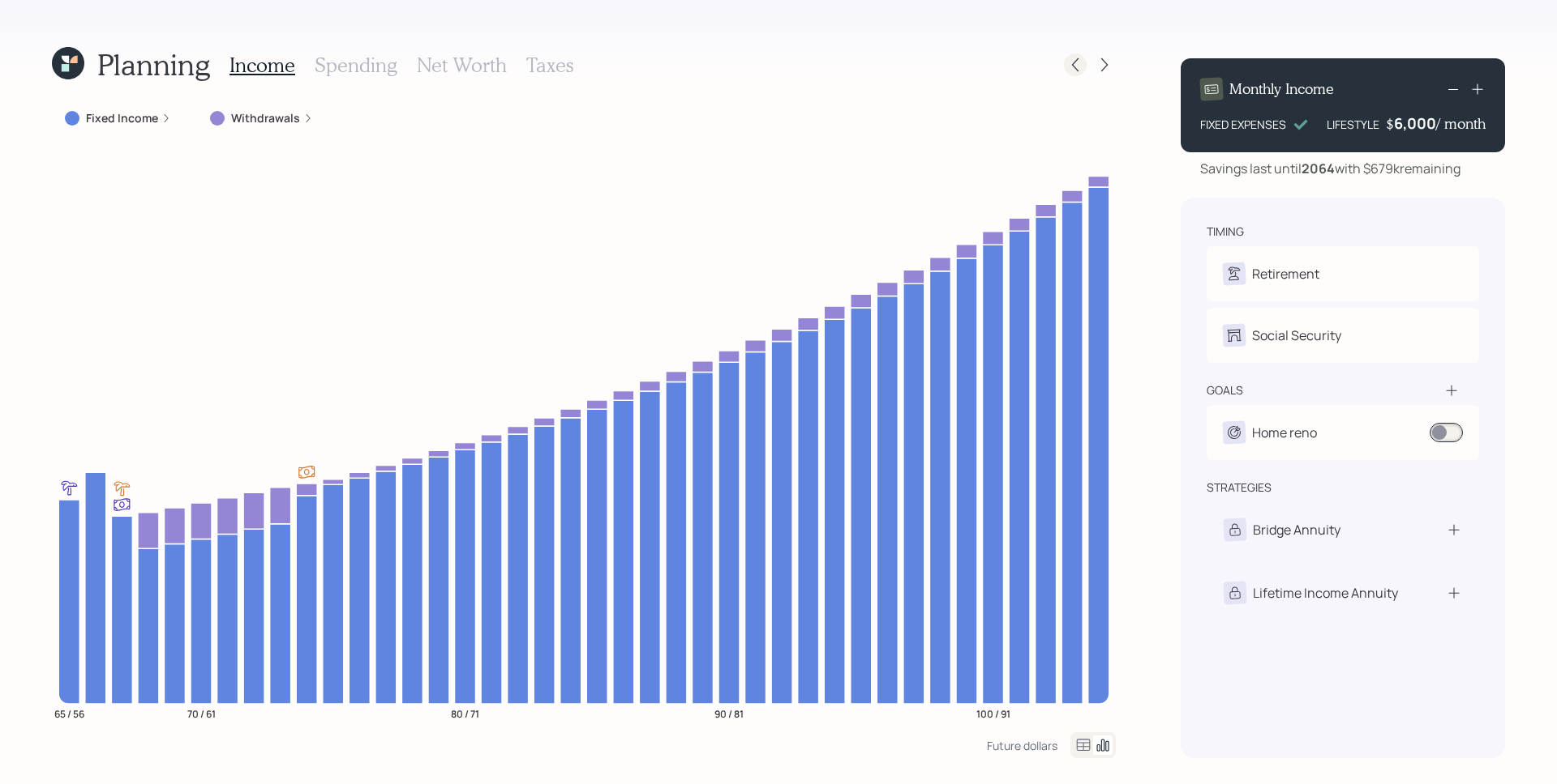
click at [1073, 65] on icon at bounding box center [1075, 65] width 16 height 16
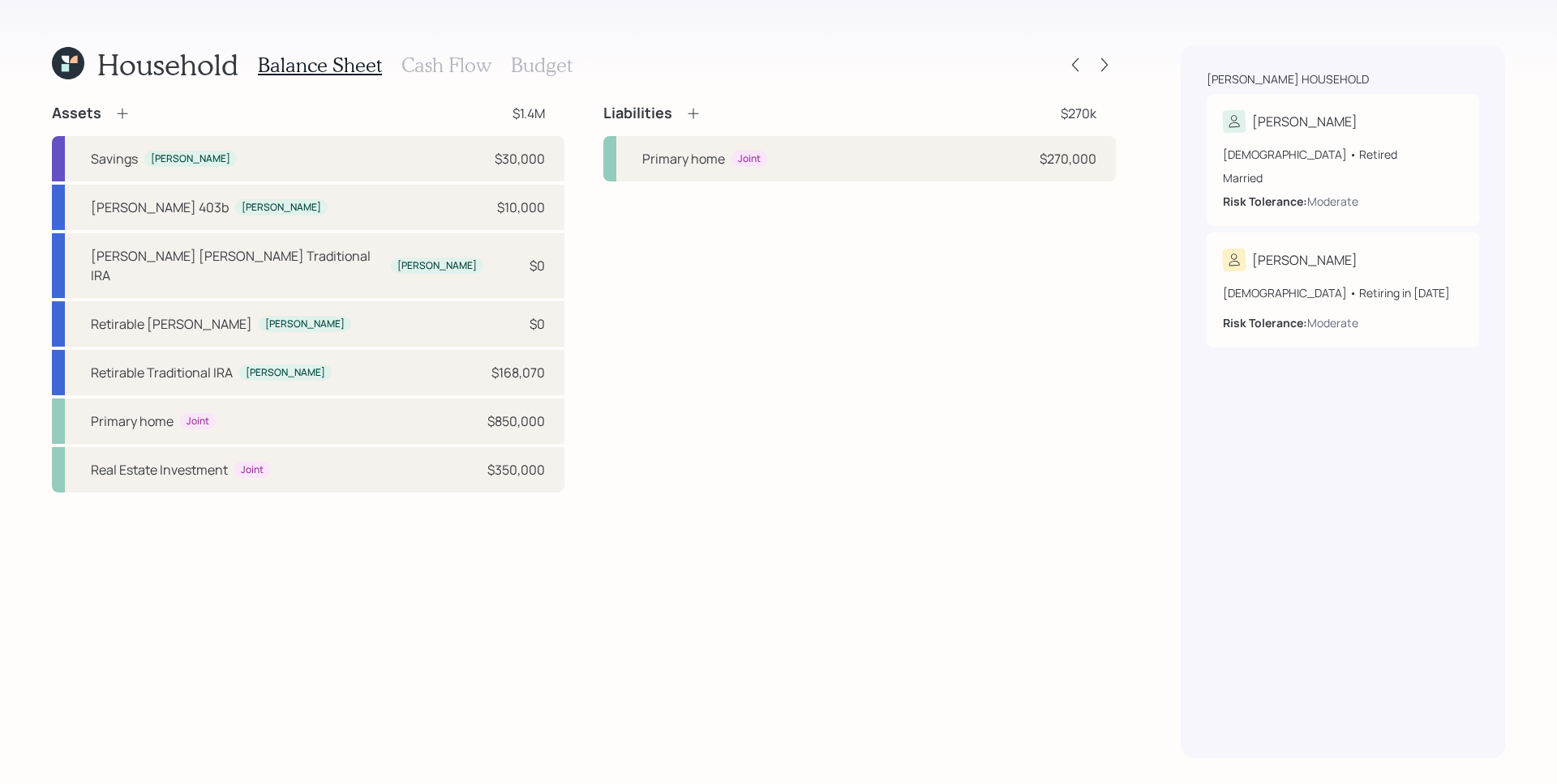
click at [695, 117] on icon at bounding box center [694, 114] width 16 height 16
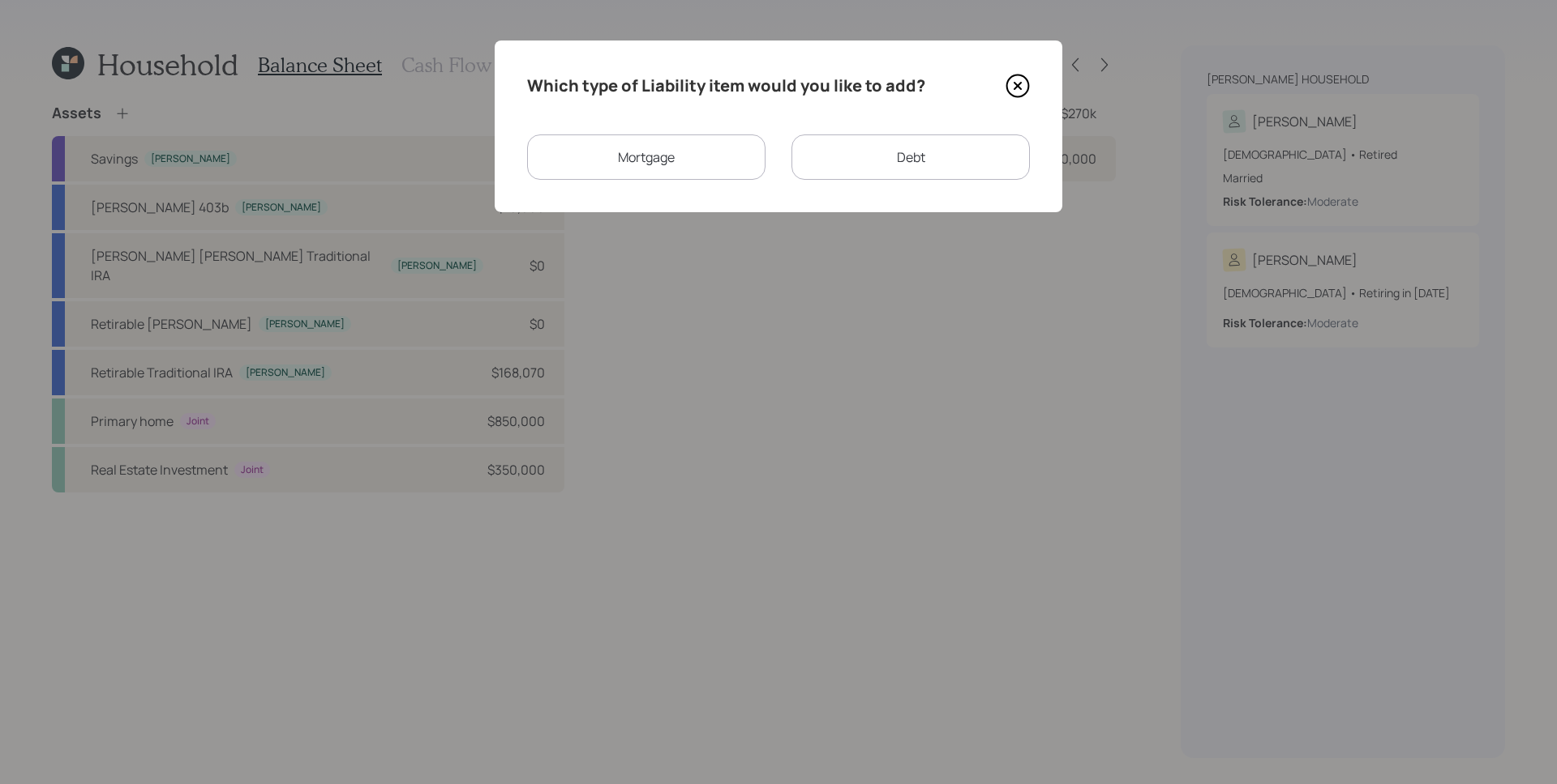
click at [886, 172] on div "Debt" at bounding box center [910, 158] width 238 height 46
select select "credit_card"
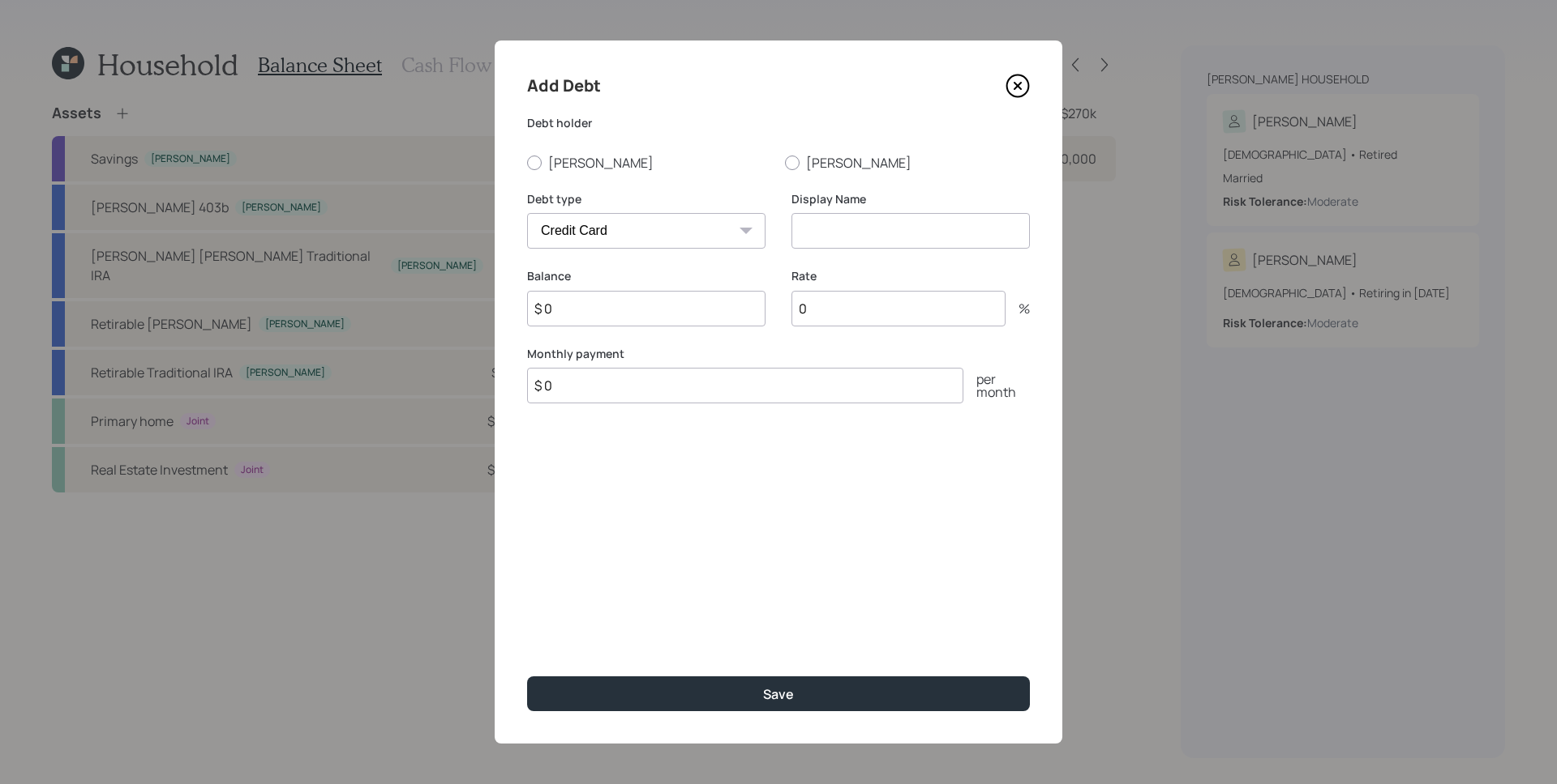
click at [861, 229] on input at bounding box center [910, 231] width 238 height 36
type input "HELOC"
click at [699, 306] on input "$ 0" at bounding box center [646, 309] width 238 height 36
type input "$ 200,000"
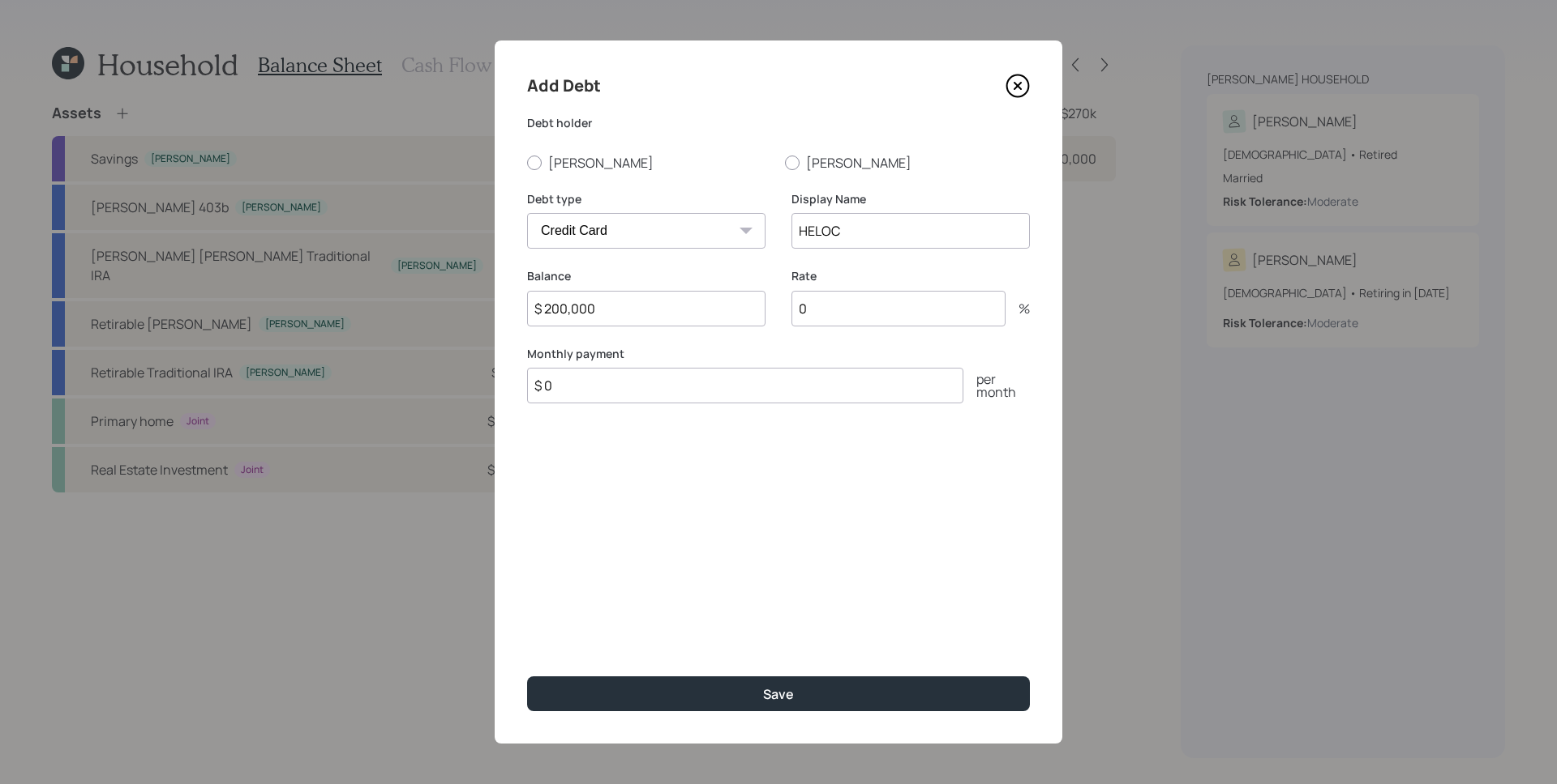
click at [571, 173] on div "Add Debt Debt holder [PERSON_NAME] Debt type Car Credit Card Medical Student Ot…" at bounding box center [778, 392] width 567 height 703
click at [571, 170] on label "[PERSON_NAME]" at bounding box center [649, 162] width 245 height 17
click at [527, 163] on input "[PERSON_NAME]" at bounding box center [526, 162] width 1 height 1
radio input "true"
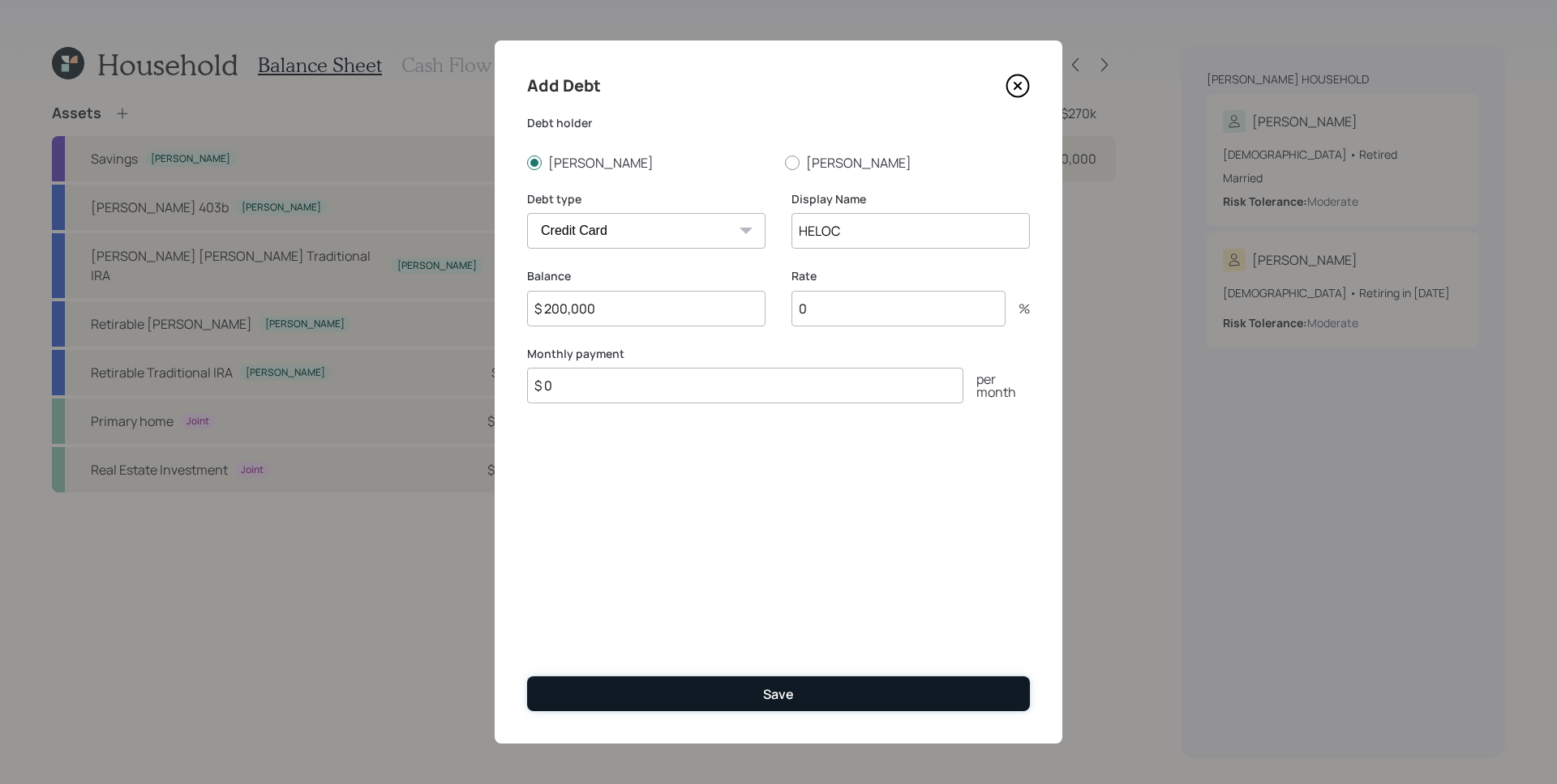
click at [828, 704] on button "Save" at bounding box center [778, 694] width 503 height 35
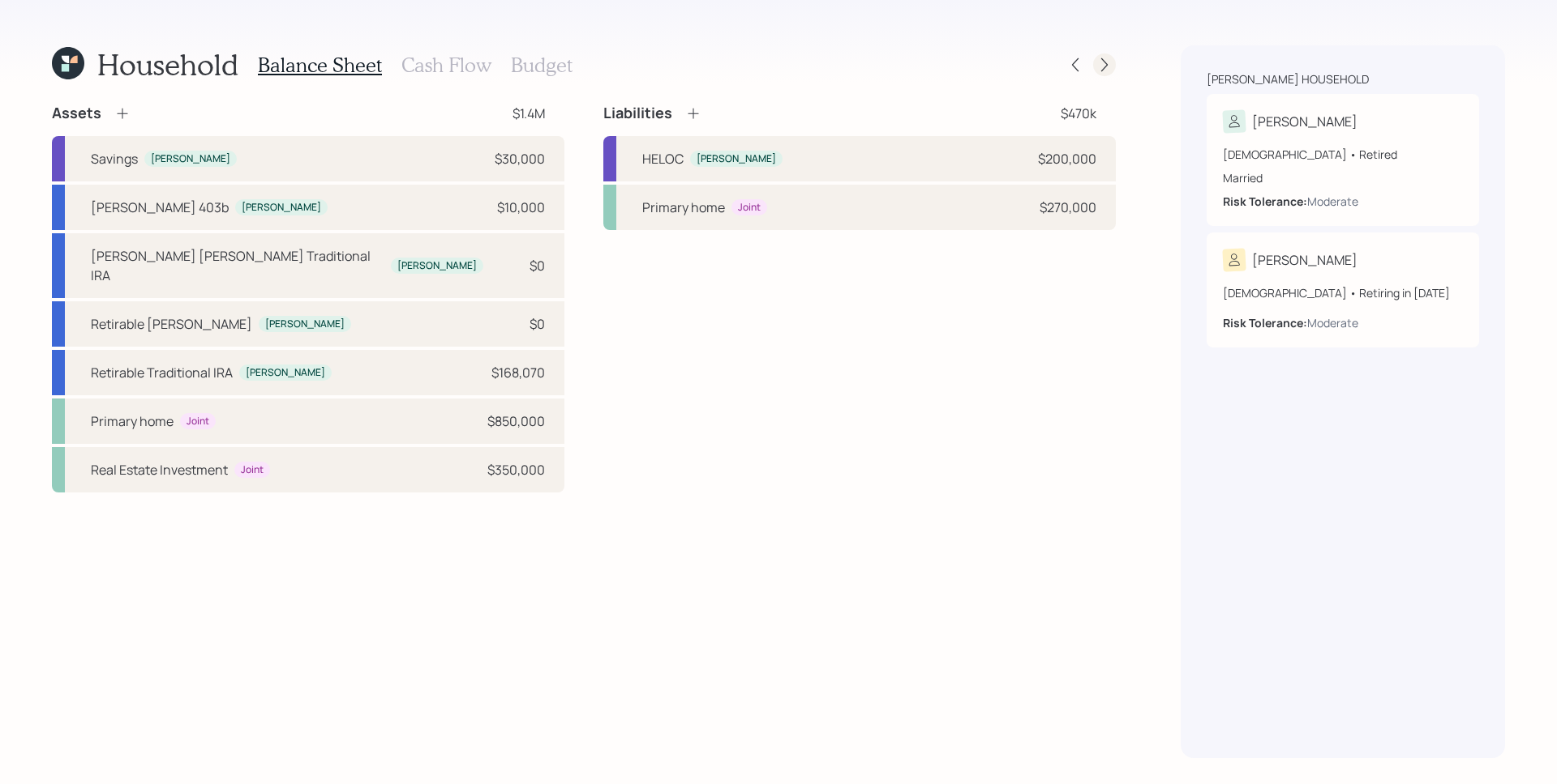
click at [1110, 66] on icon at bounding box center [1104, 65] width 16 height 16
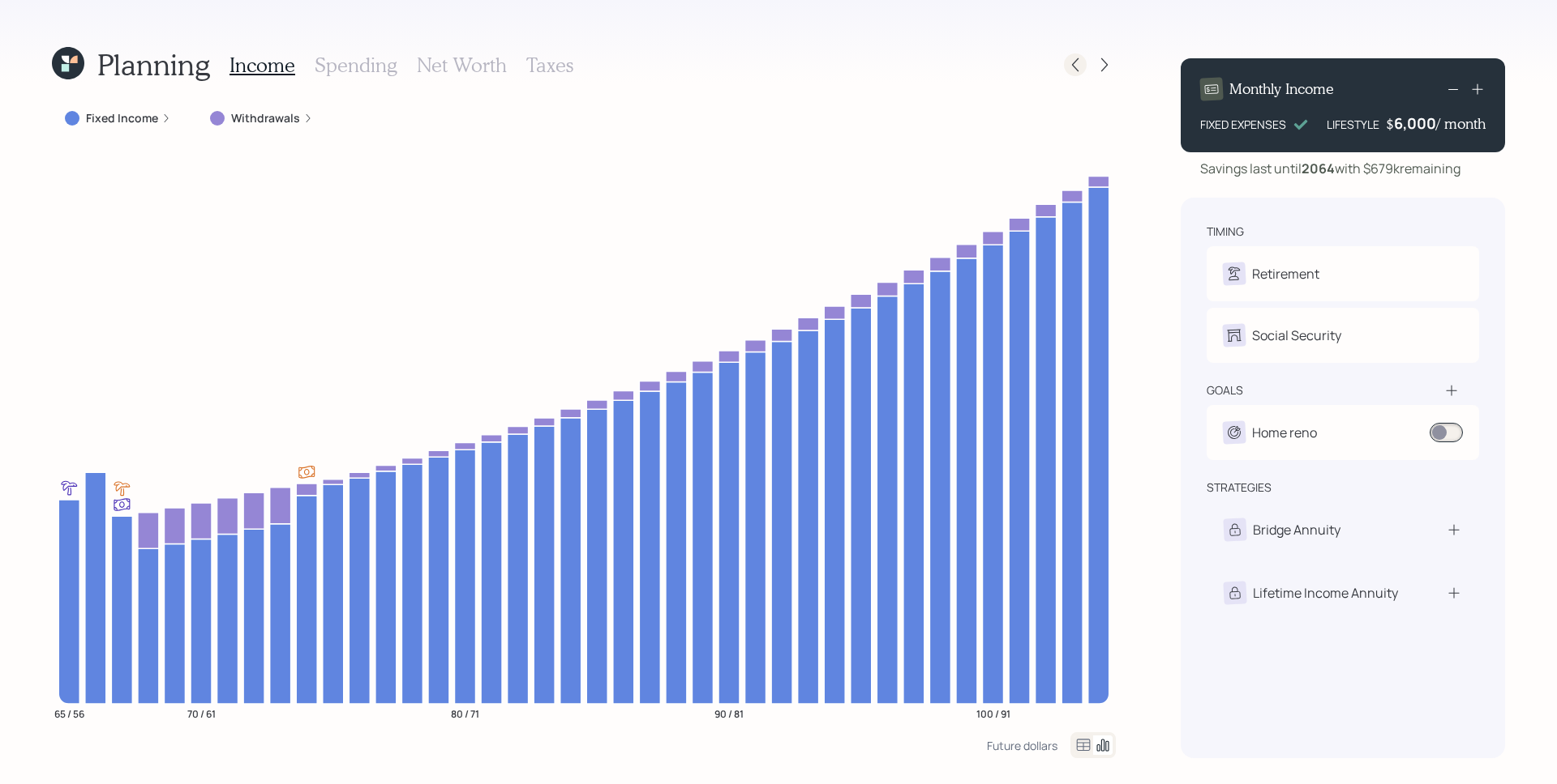
click at [1069, 63] on icon at bounding box center [1075, 65] width 16 height 16
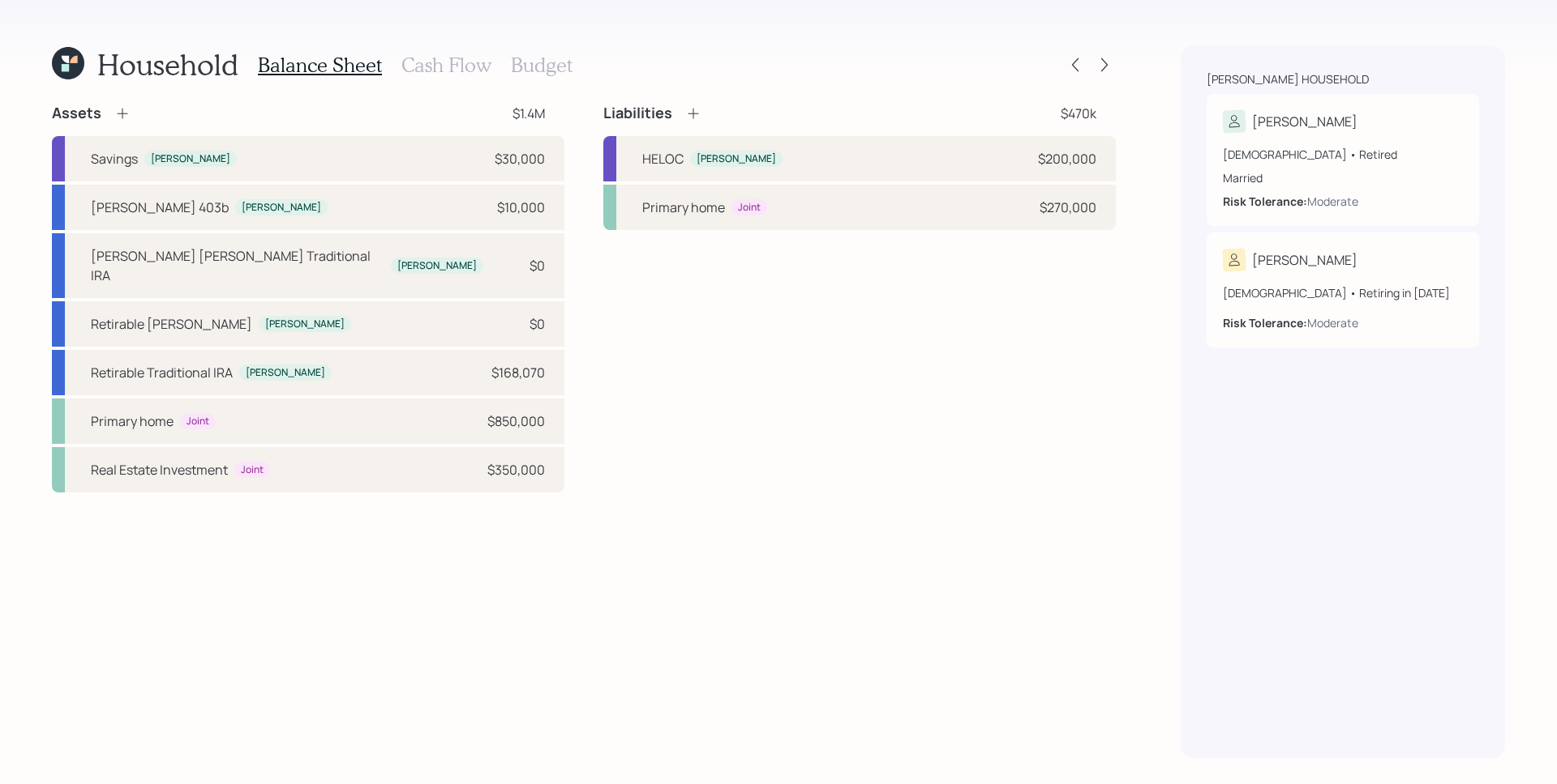
click at [63, 60] on icon at bounding box center [65, 60] width 7 height 7
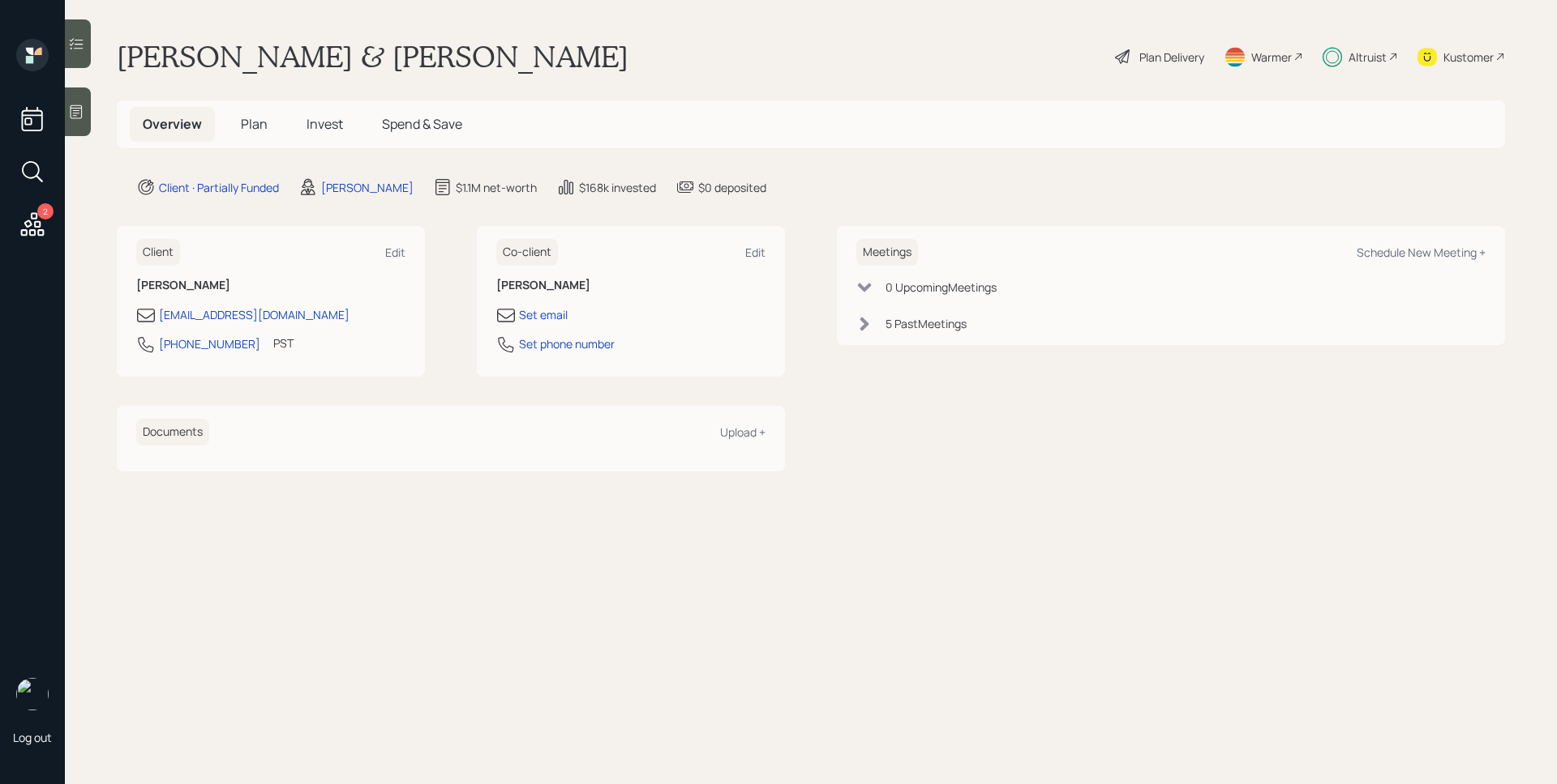
click at [1480, 57] on div "Kustomer" at bounding box center [1468, 57] width 50 height 17
